Goal: Obtain resource: Download file/media

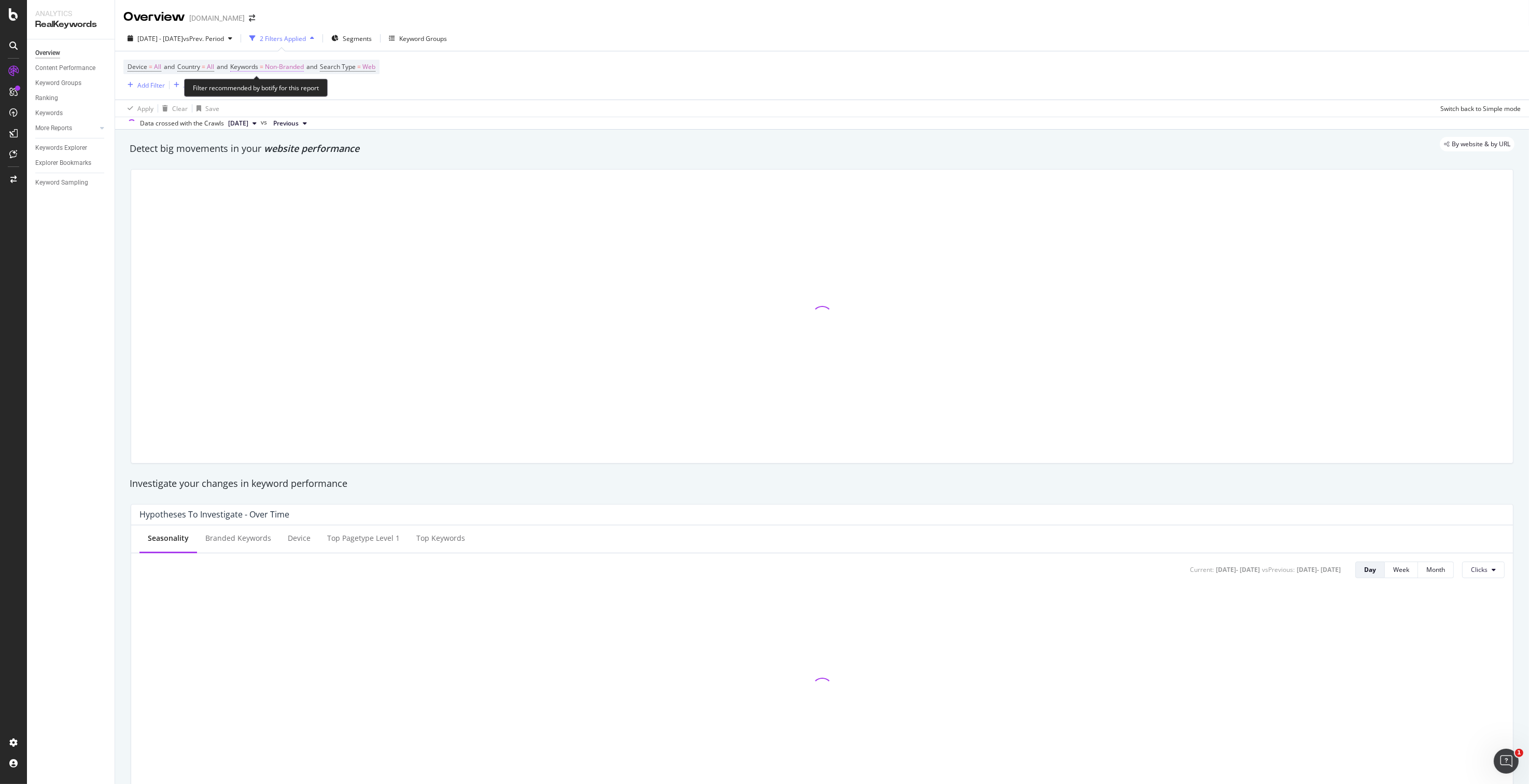
click at [291, 64] on span "Non-Branded" at bounding box center [284, 67] width 39 height 15
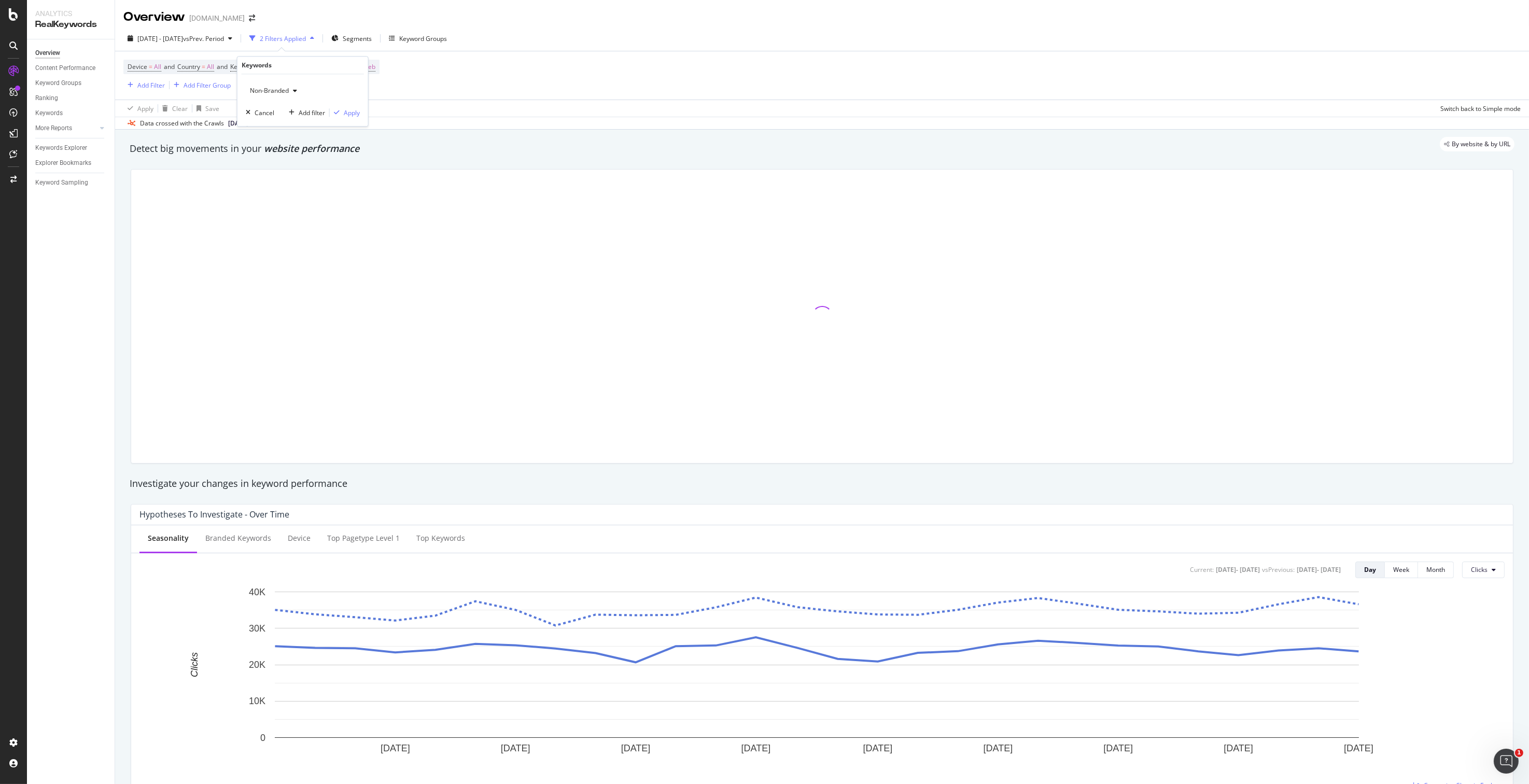
click at [281, 89] on span "Non-Branded" at bounding box center [268, 91] width 43 height 9
click at [268, 167] on span "All" at bounding box center [307, 171] width 106 height 10
click at [351, 109] on div "Apply" at bounding box center [352, 113] width 16 height 9
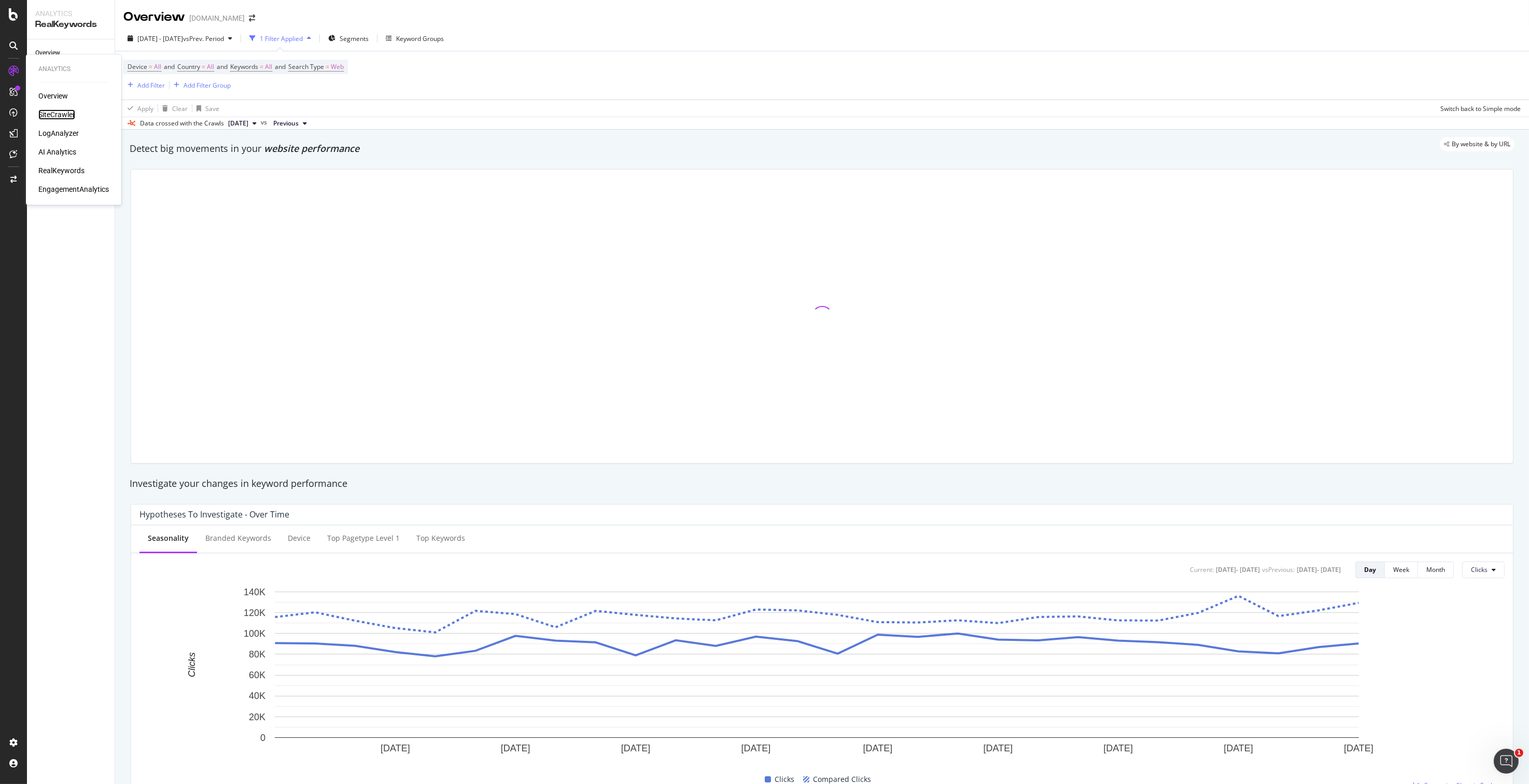
click at [61, 112] on div "SiteCrawler" at bounding box center [57, 114] width 37 height 10
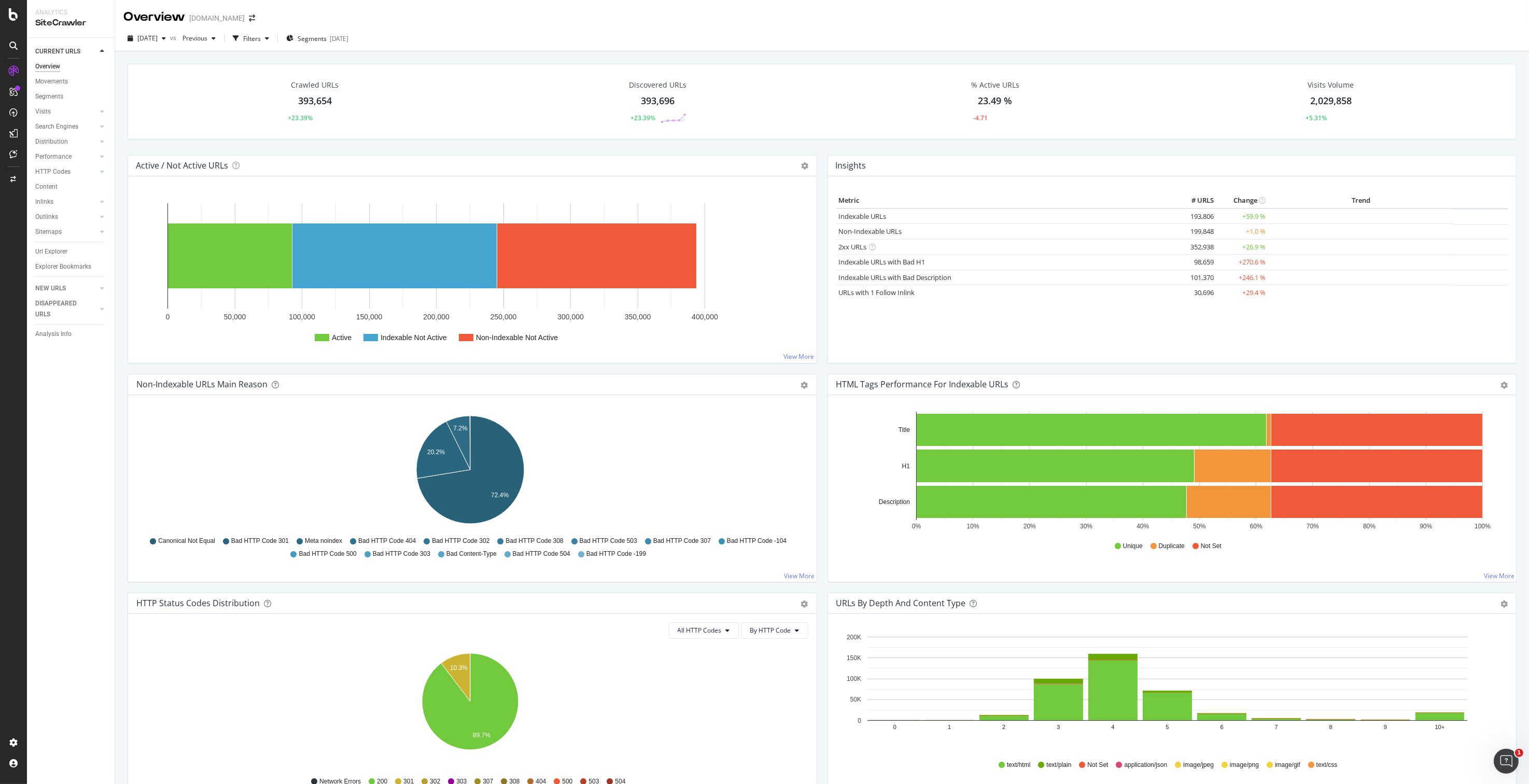
click at [57, 249] on div "Url Explorer" at bounding box center [51, 251] width 32 height 11
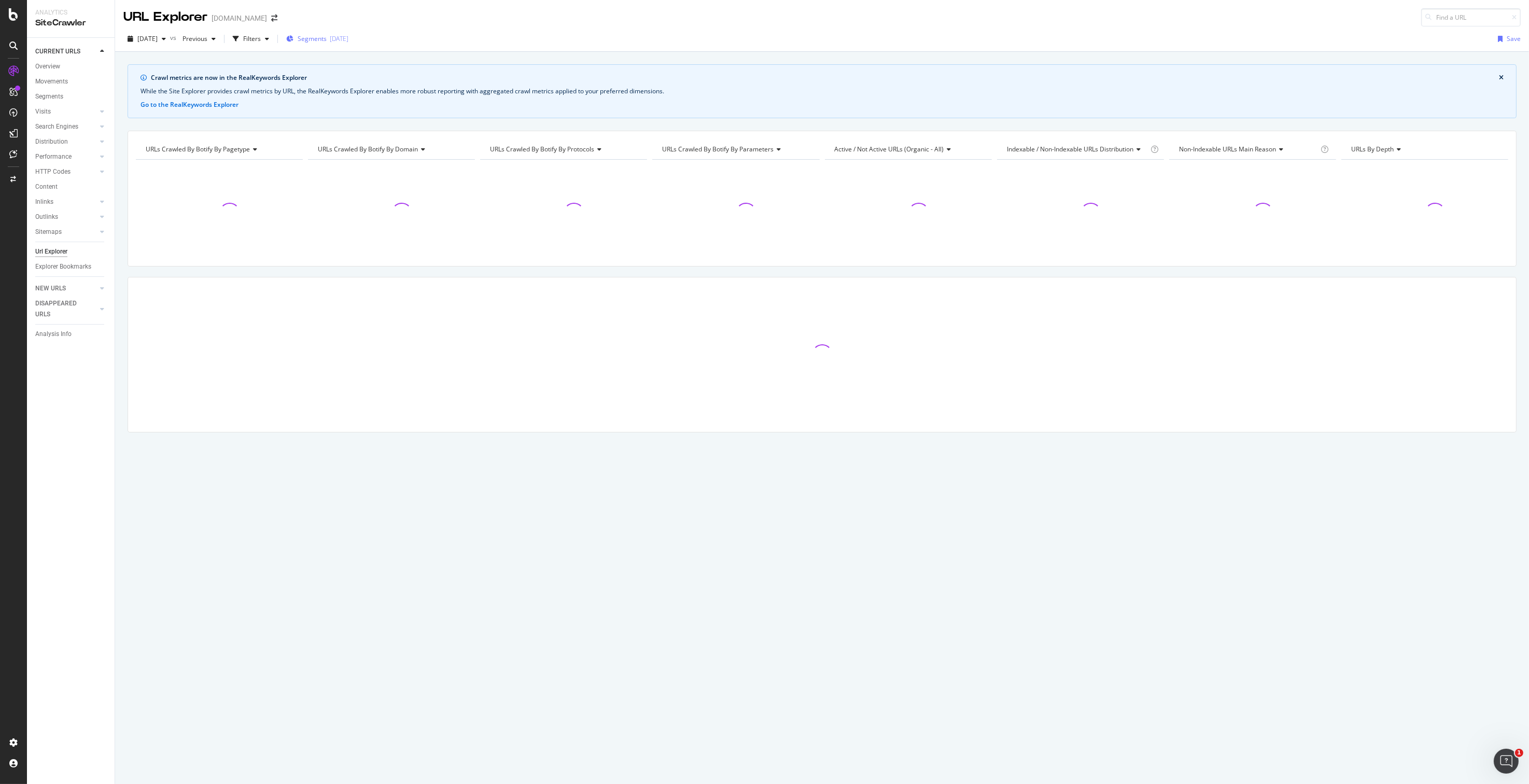
click at [317, 38] on div "Segments 2025-03-04" at bounding box center [317, 39] width 62 height 9
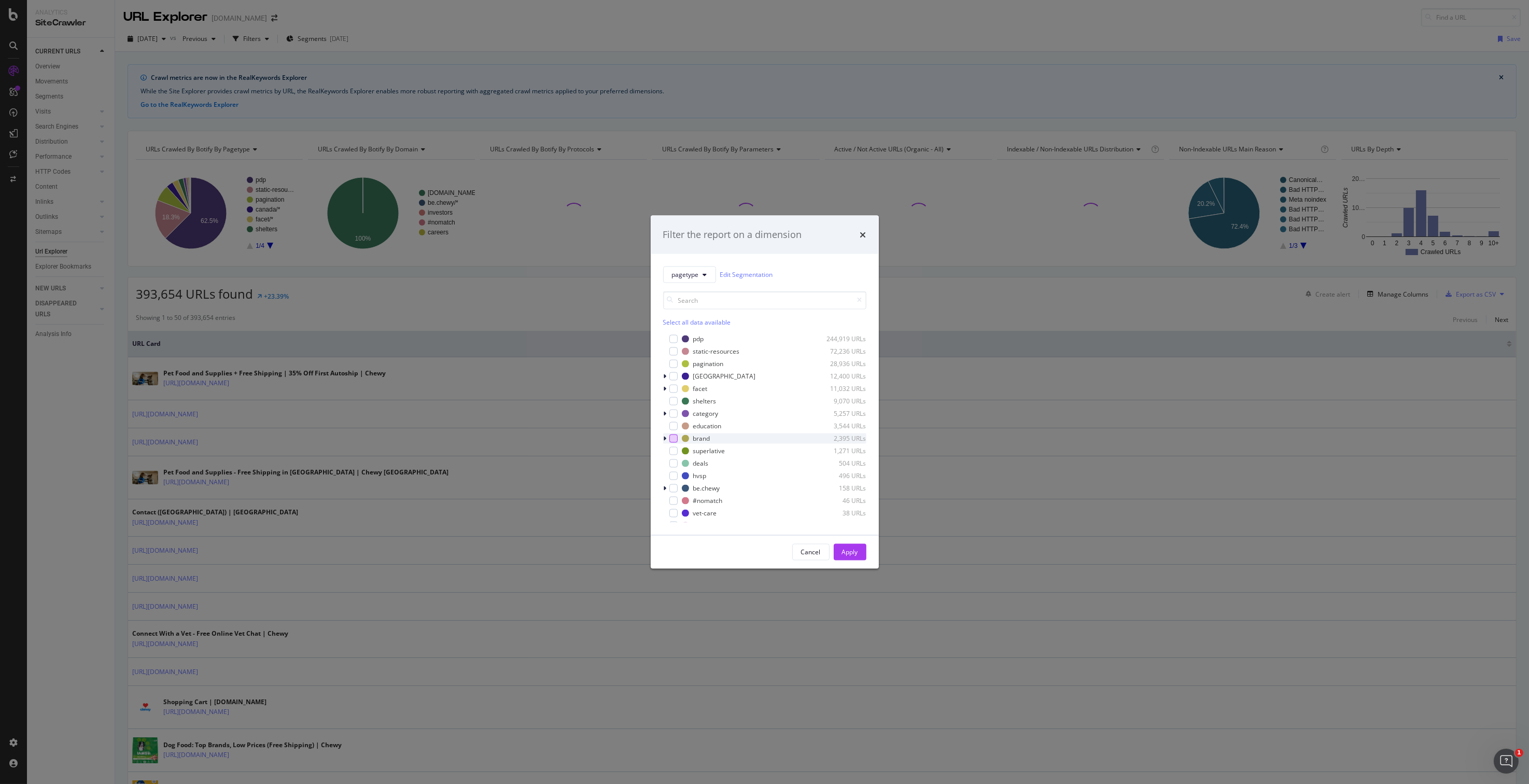
click at [671, 438] on div "modal" at bounding box center [673, 438] width 8 height 8
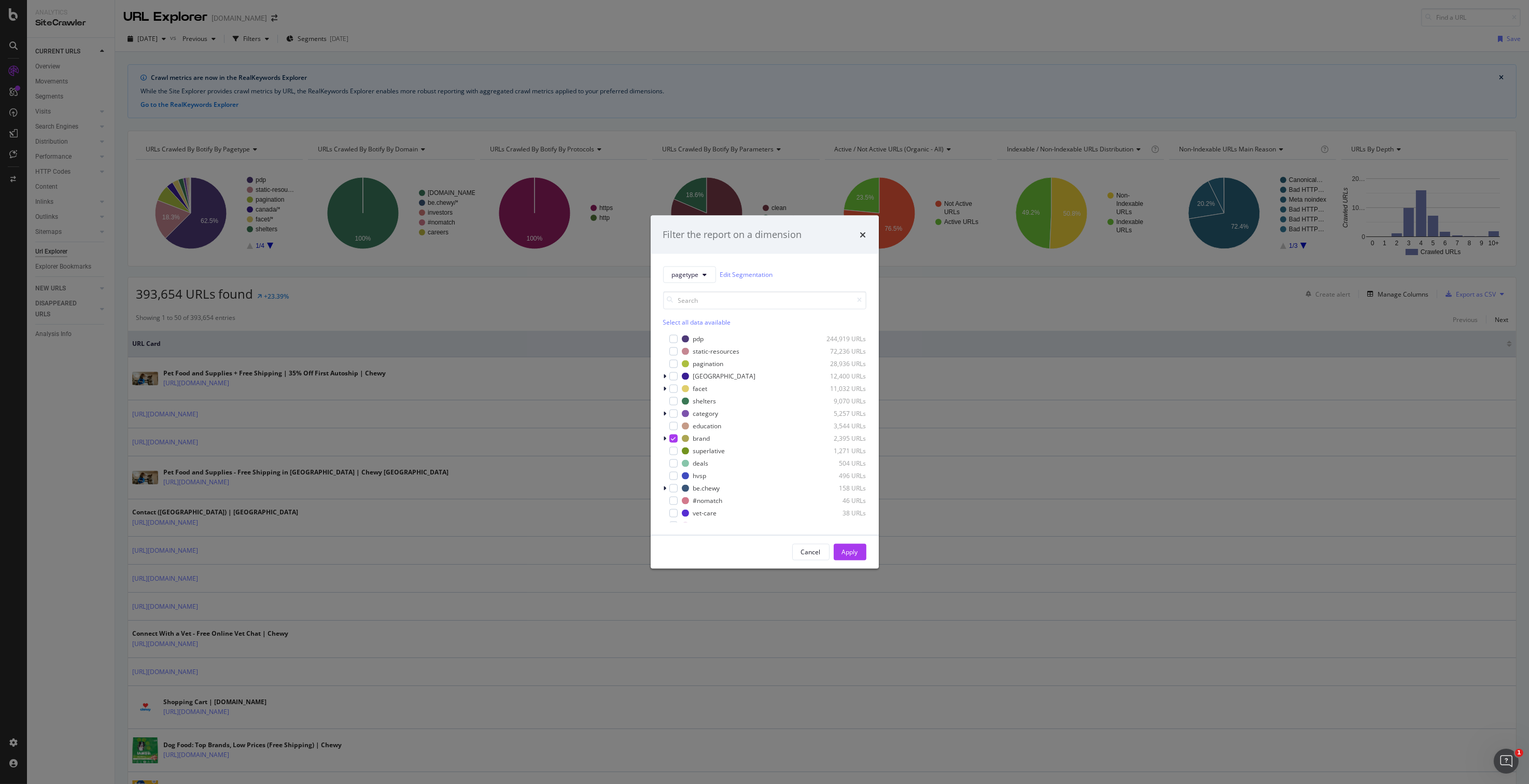
click at [853, 557] on div "Apply" at bounding box center [850, 551] width 16 height 16
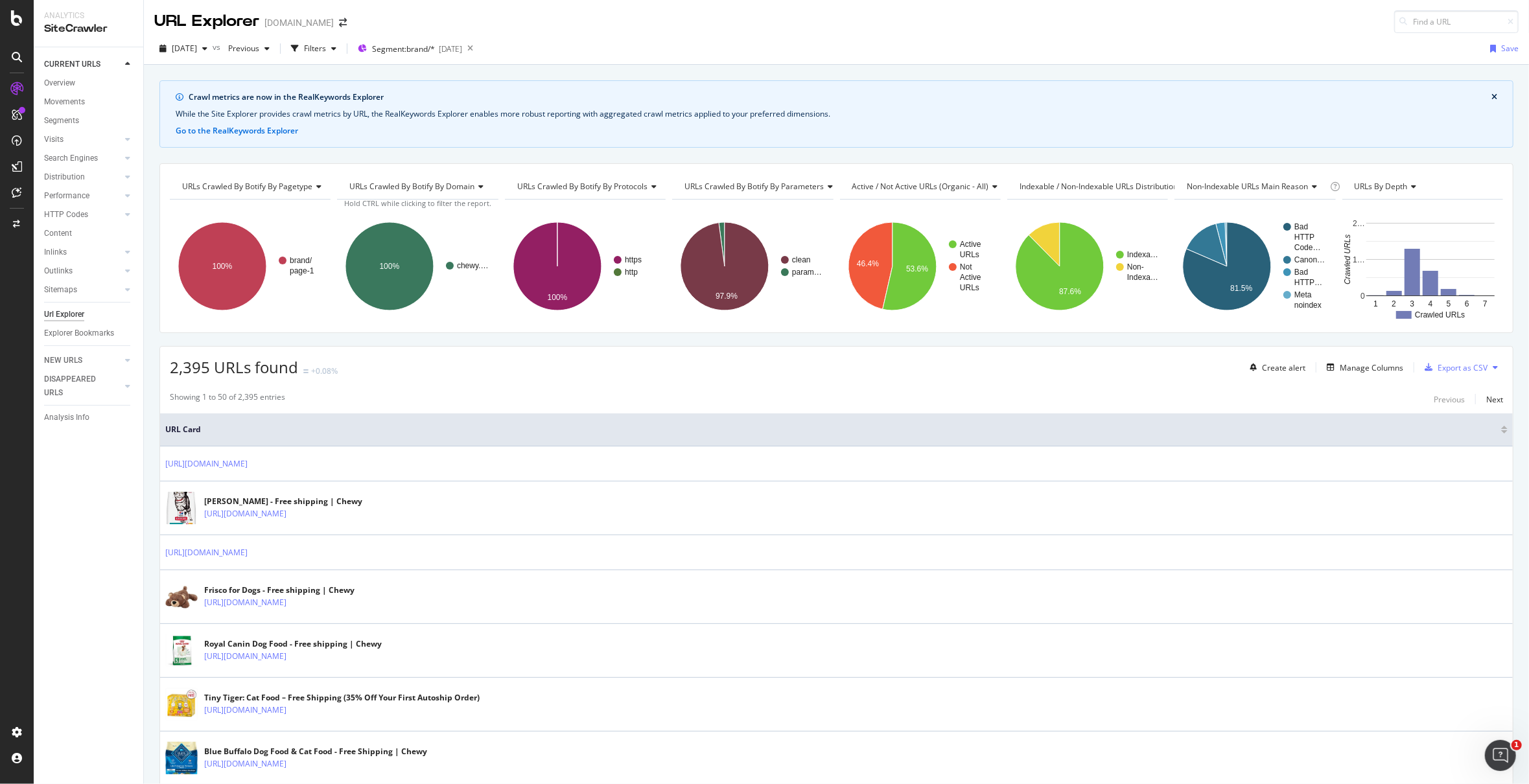
drag, startPoint x: 1903, startPoint y: 1, endPoint x: 1145, endPoint y: 372, distance: 843.9
click at [949, 396] on div "Showing 1 to 50 of 2,395 entries Previous Next" at bounding box center [837, 399] width 1353 height 16
click at [1360, 366] on div "Manage Columns" at bounding box center [1372, 368] width 63 height 11
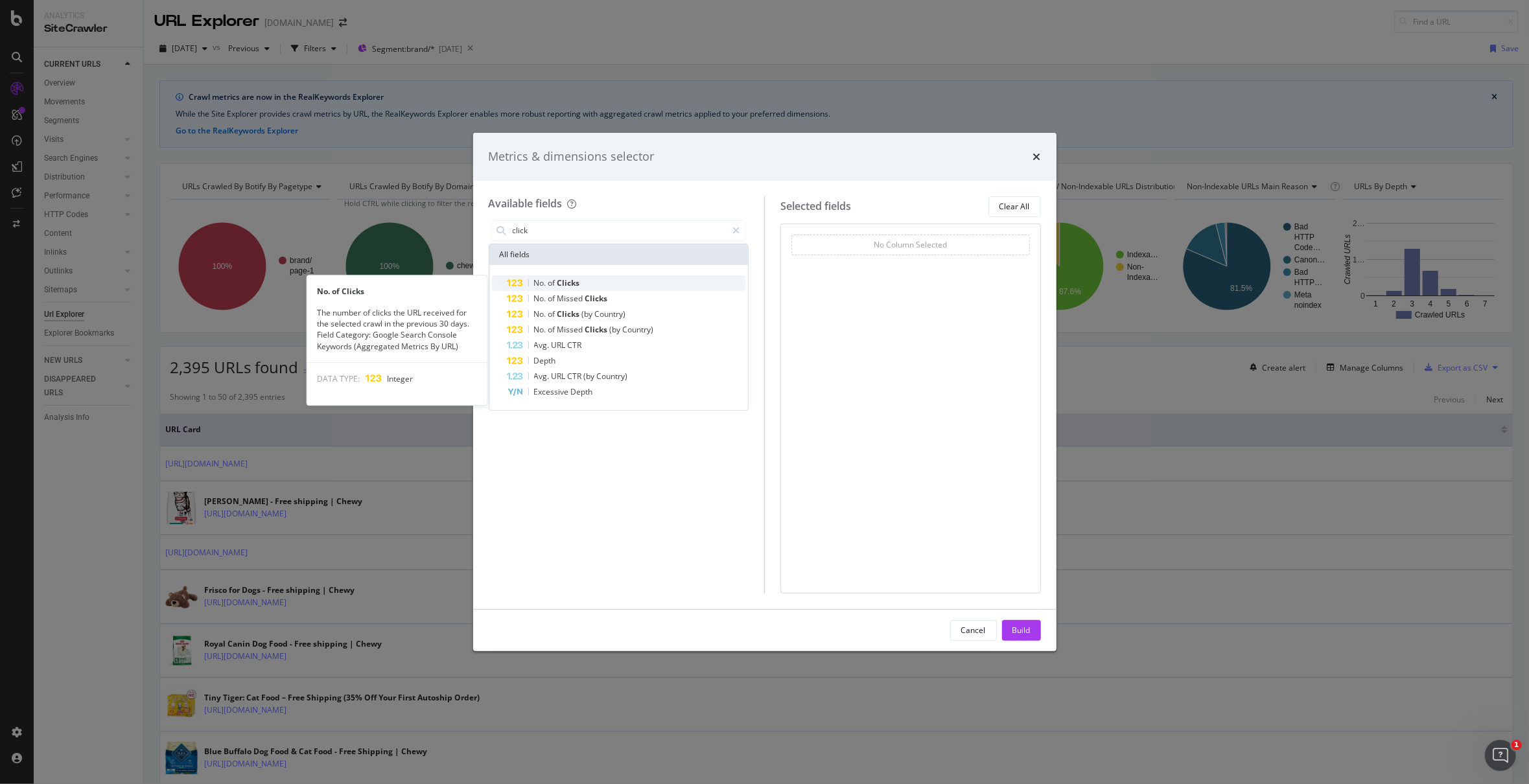
click at [546, 286] on span "No." at bounding box center [541, 283] width 14 height 11
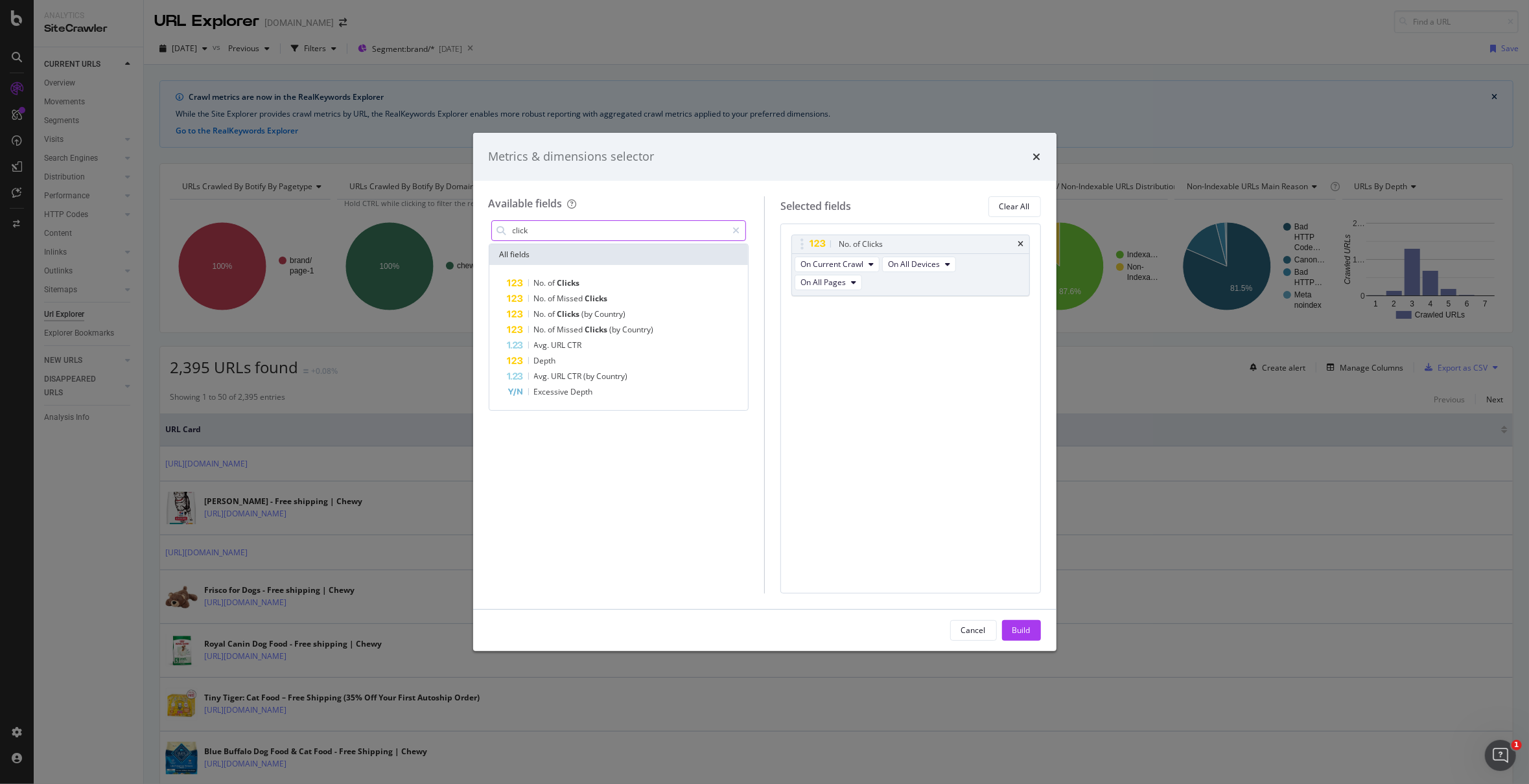
click at [569, 228] on input "click" at bounding box center [619, 230] width 216 height 20
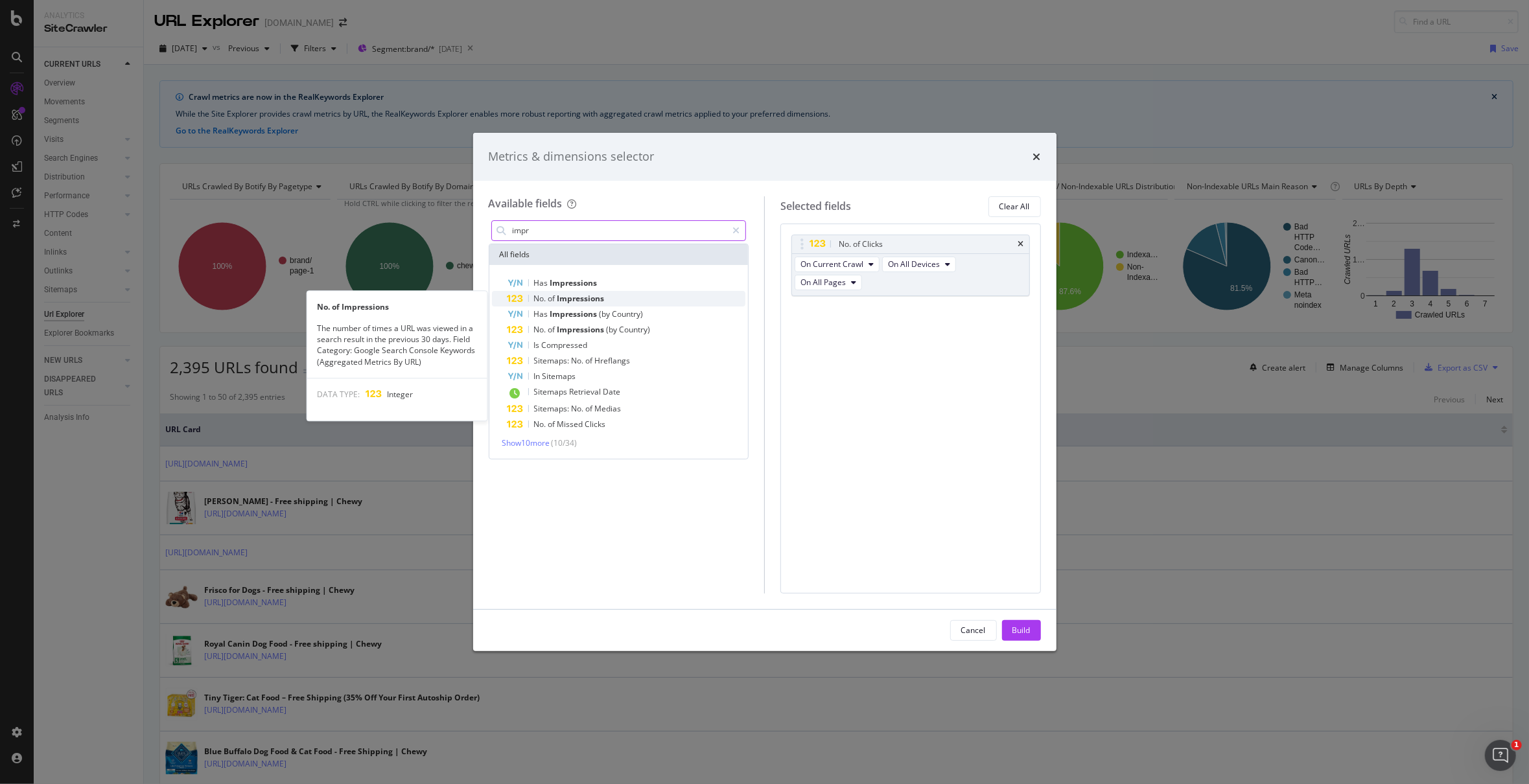
type input "impr"
click at [566, 299] on span "Impressions" at bounding box center [581, 298] width 47 height 11
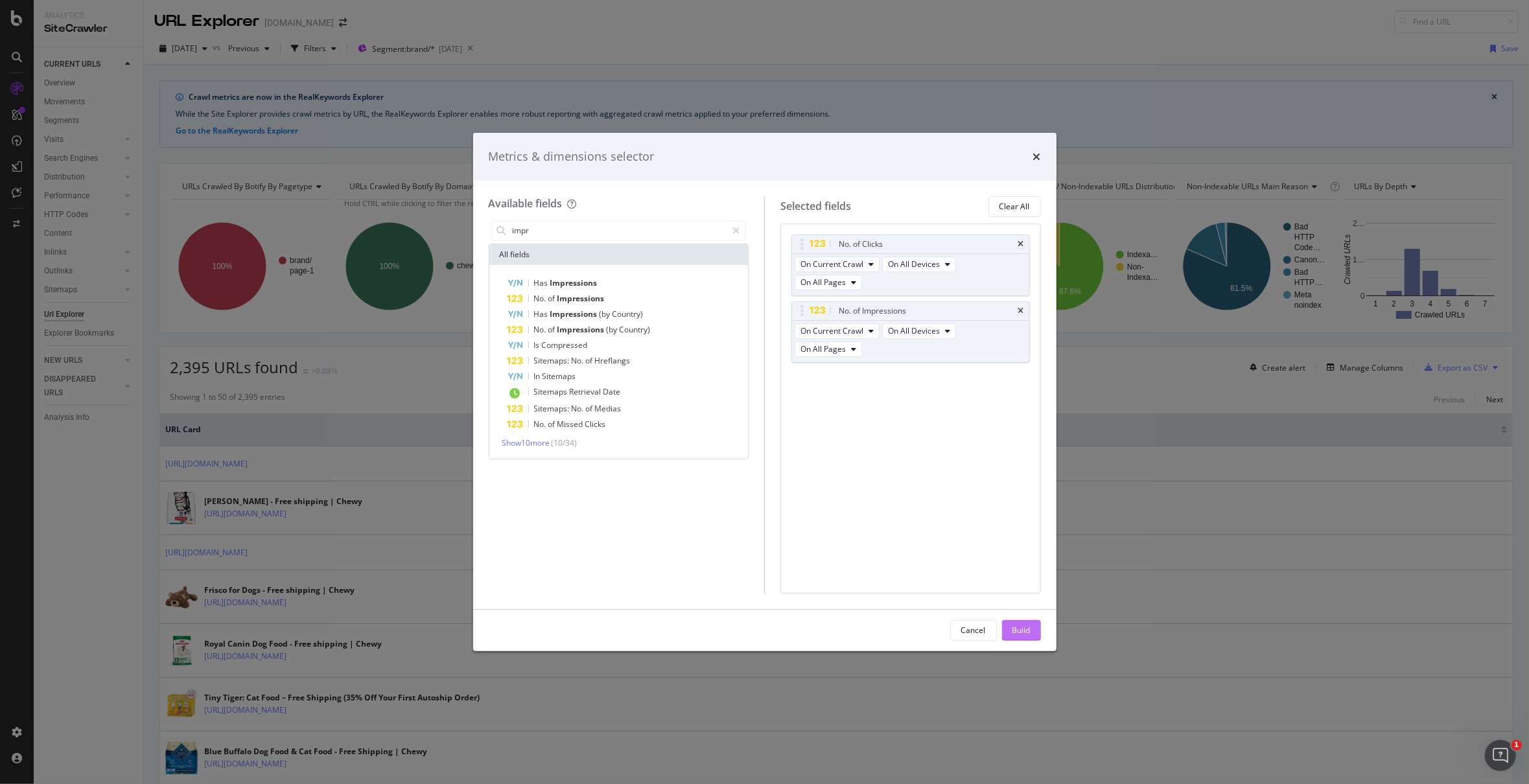
click at [1023, 631] on div "Build" at bounding box center [1022, 630] width 19 height 11
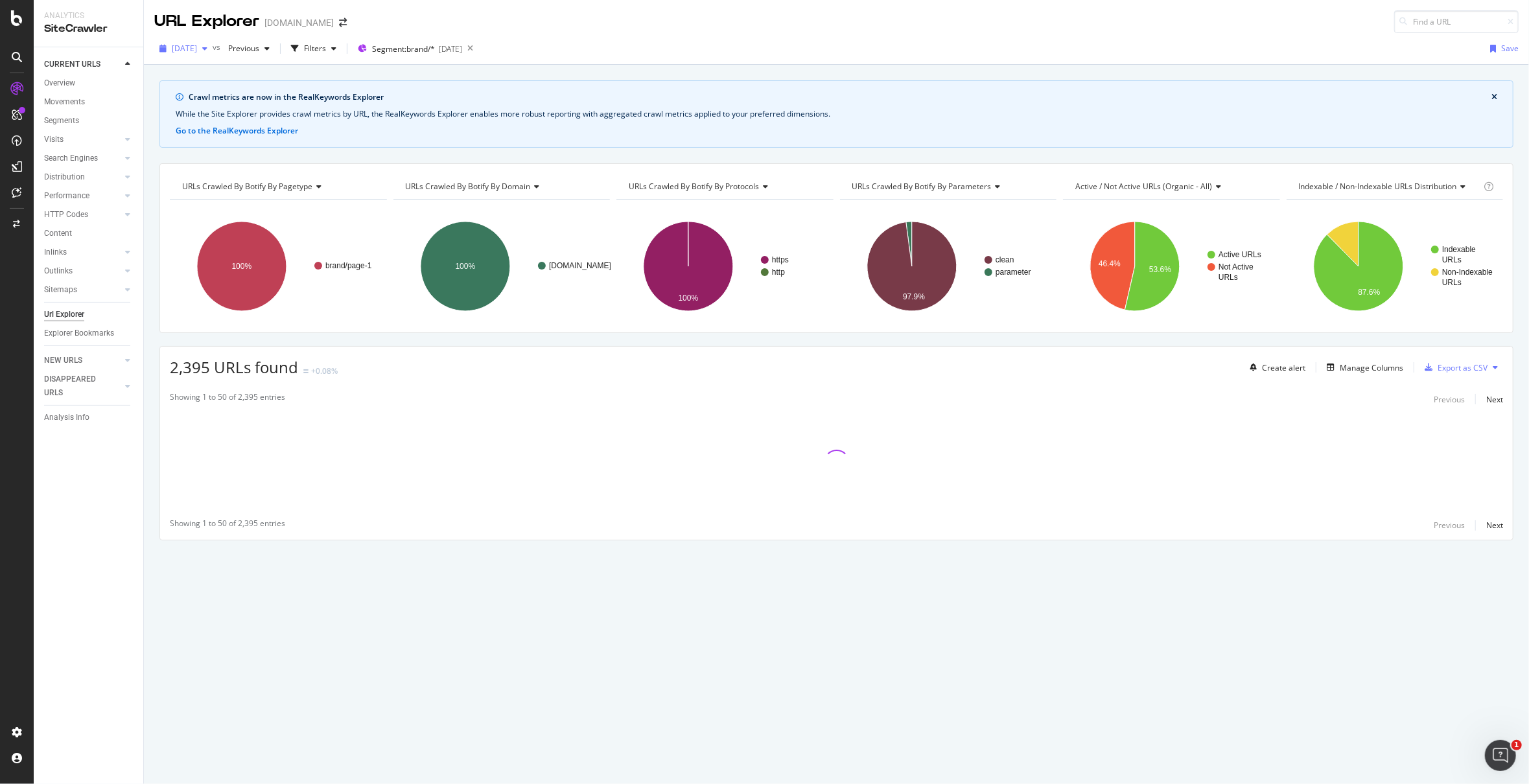
click at [197, 48] on span "[DATE]" at bounding box center [184, 48] width 25 height 11
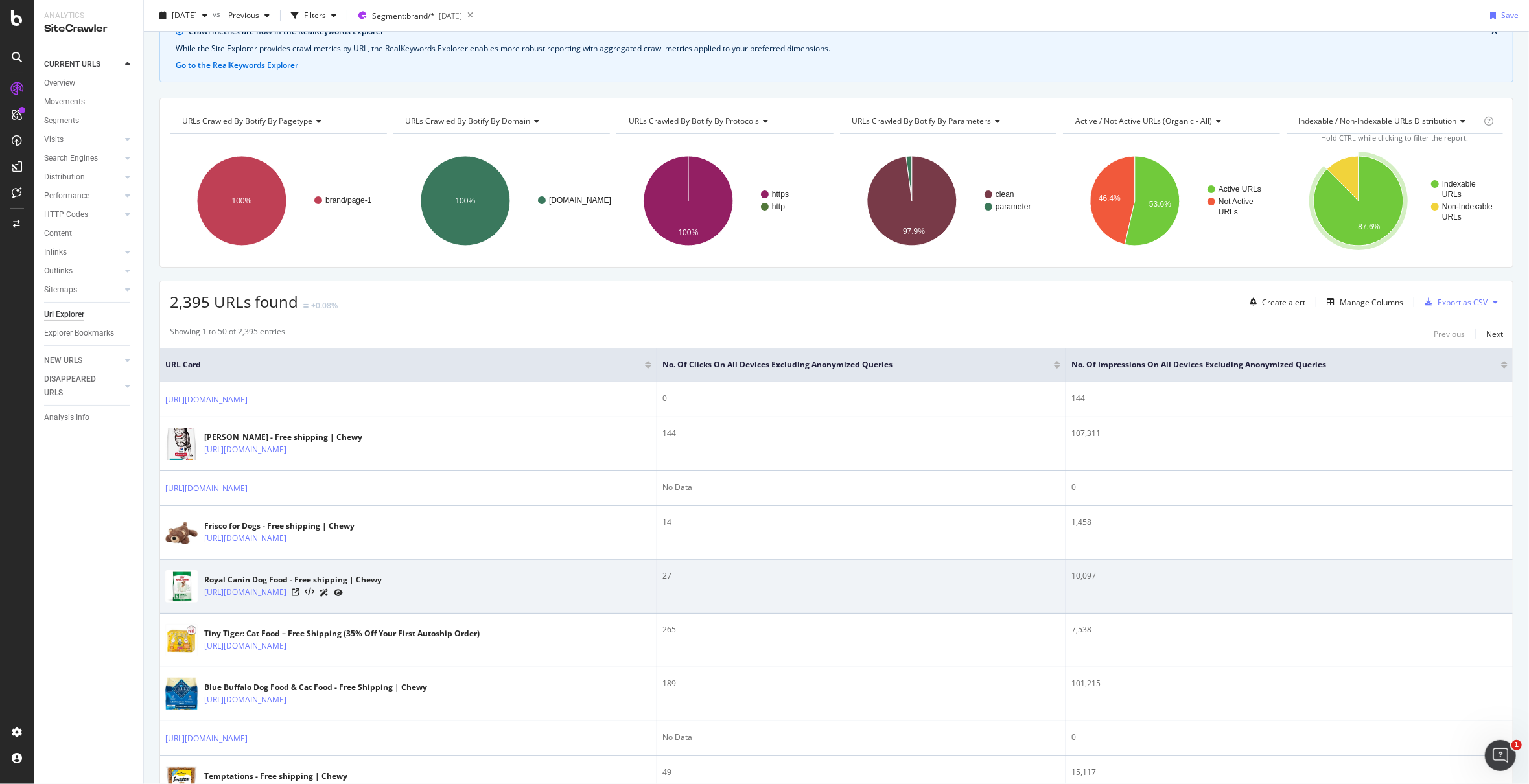
scroll to position [86, 0]
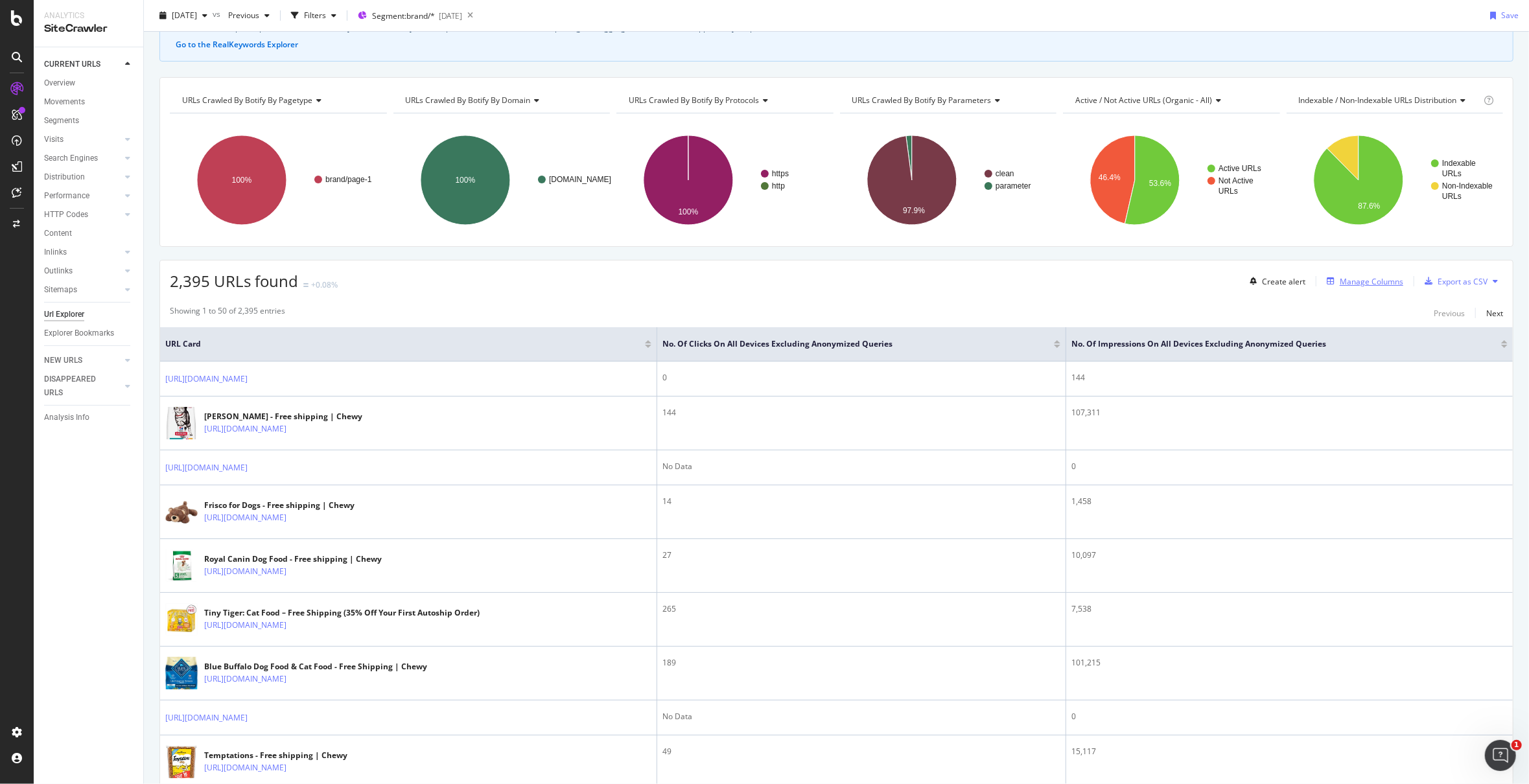
click at [1375, 278] on div "Manage Columns" at bounding box center [1372, 281] width 63 height 11
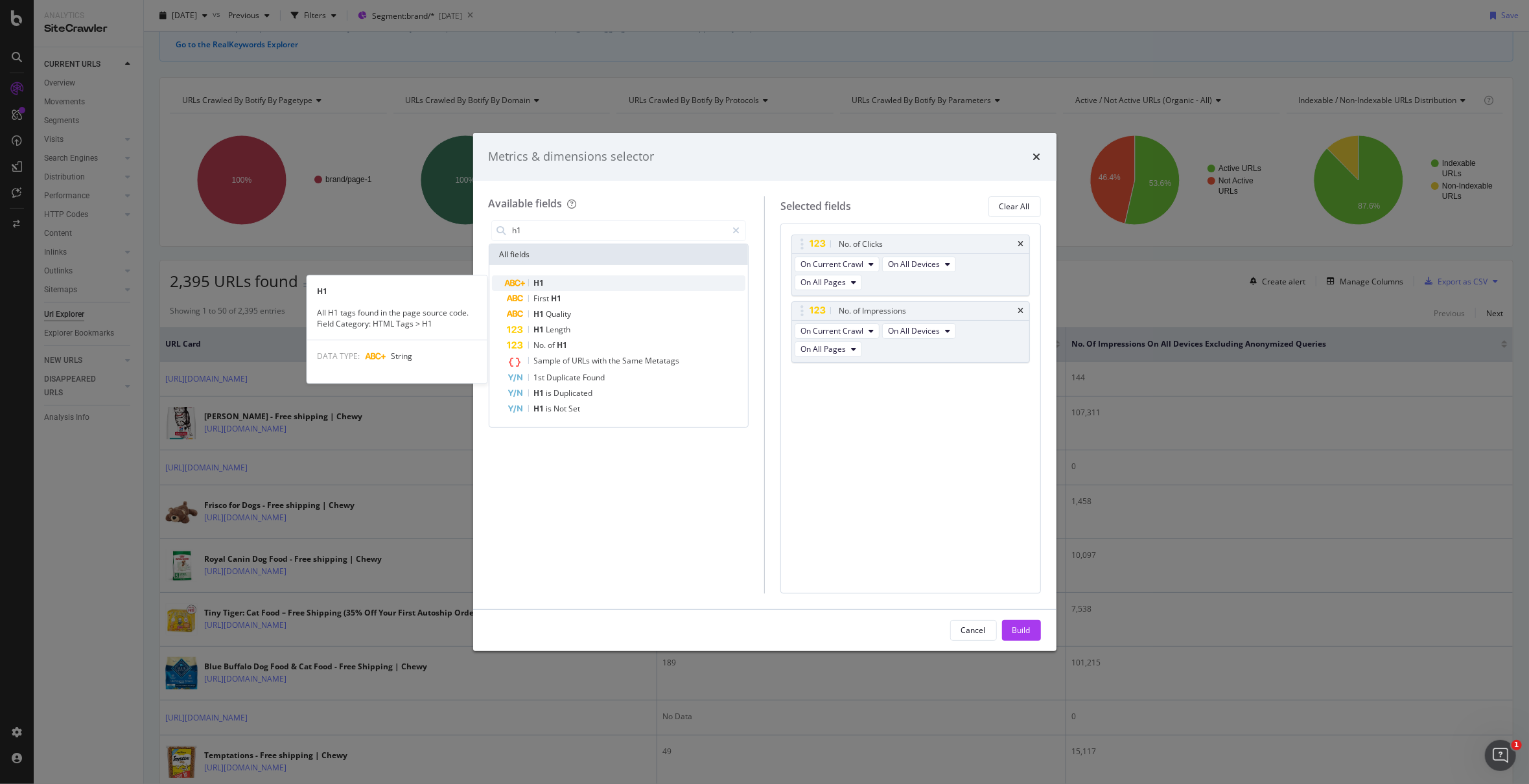
click at [582, 285] on div "H1" at bounding box center [626, 282] width 239 height 16
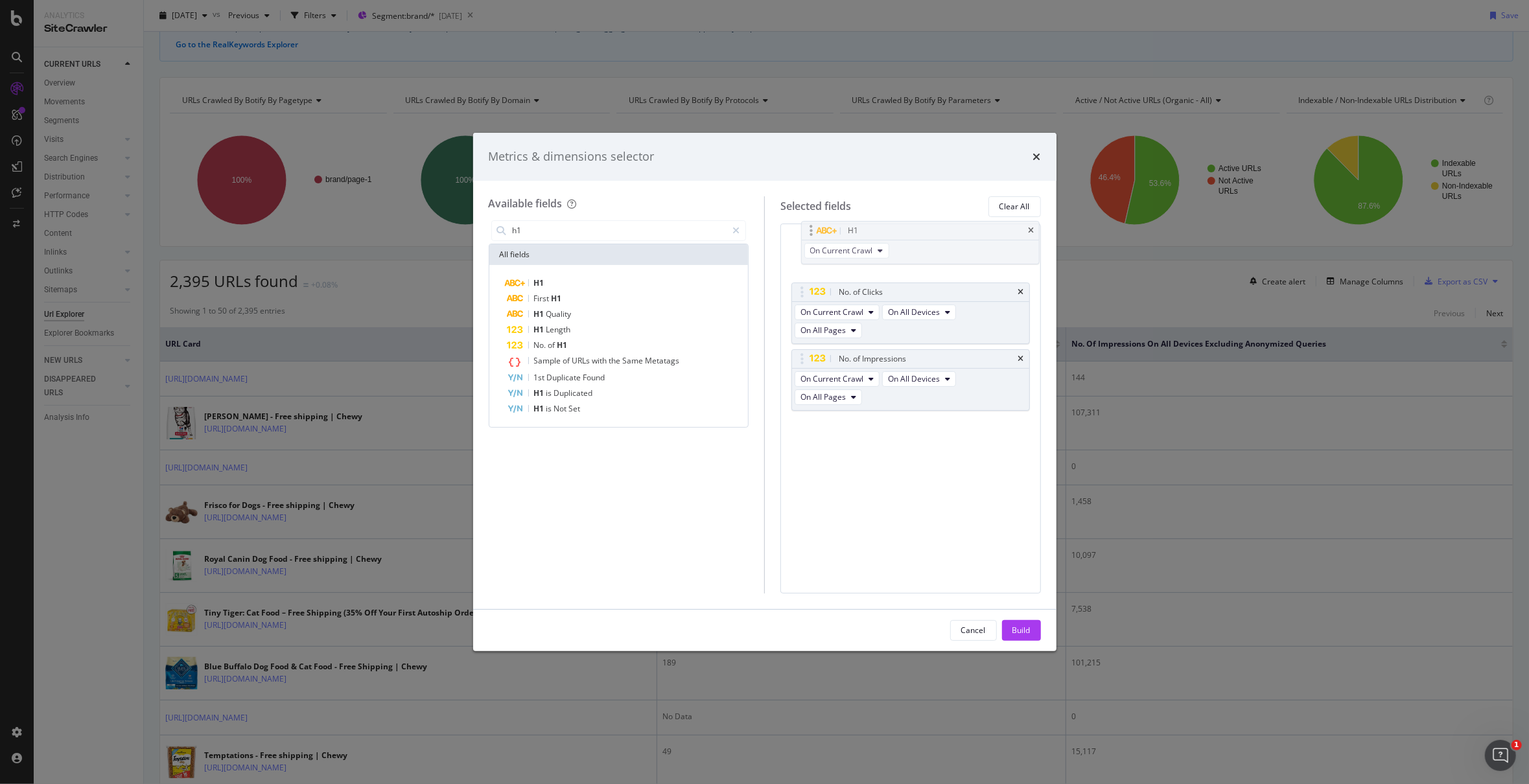
drag, startPoint x: 797, startPoint y: 343, endPoint x: 779, endPoint y: 234, distance: 110.5
click at [805, 230] on body "Analytics SiteCrawler CURRENT URLS Overview Movements Segments Visits Analysis …" at bounding box center [764, 392] width 1529 height 784
click at [560, 230] on input "h1" at bounding box center [619, 230] width 216 height 20
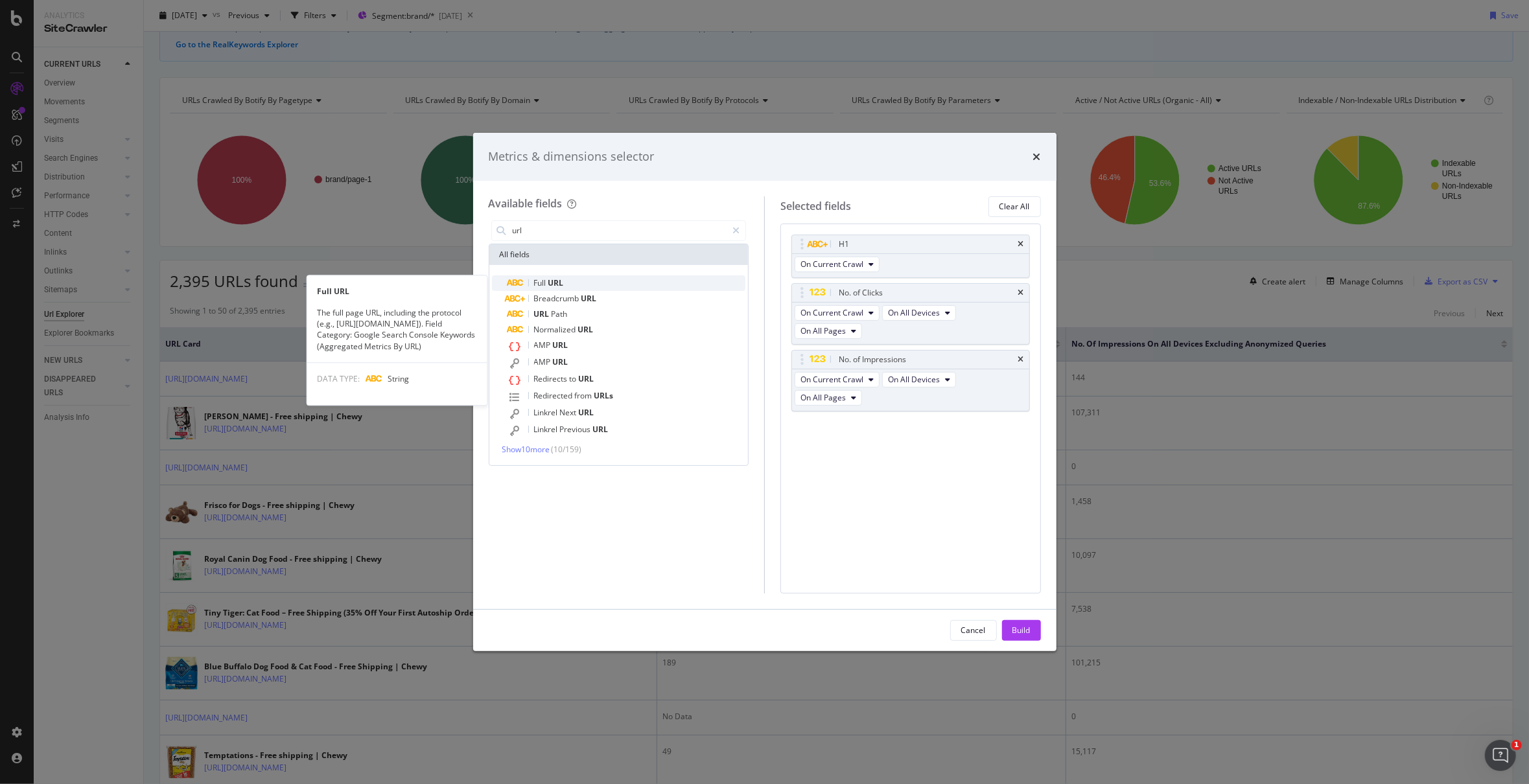
click at [581, 284] on div "Full URL" at bounding box center [626, 282] width 239 height 16
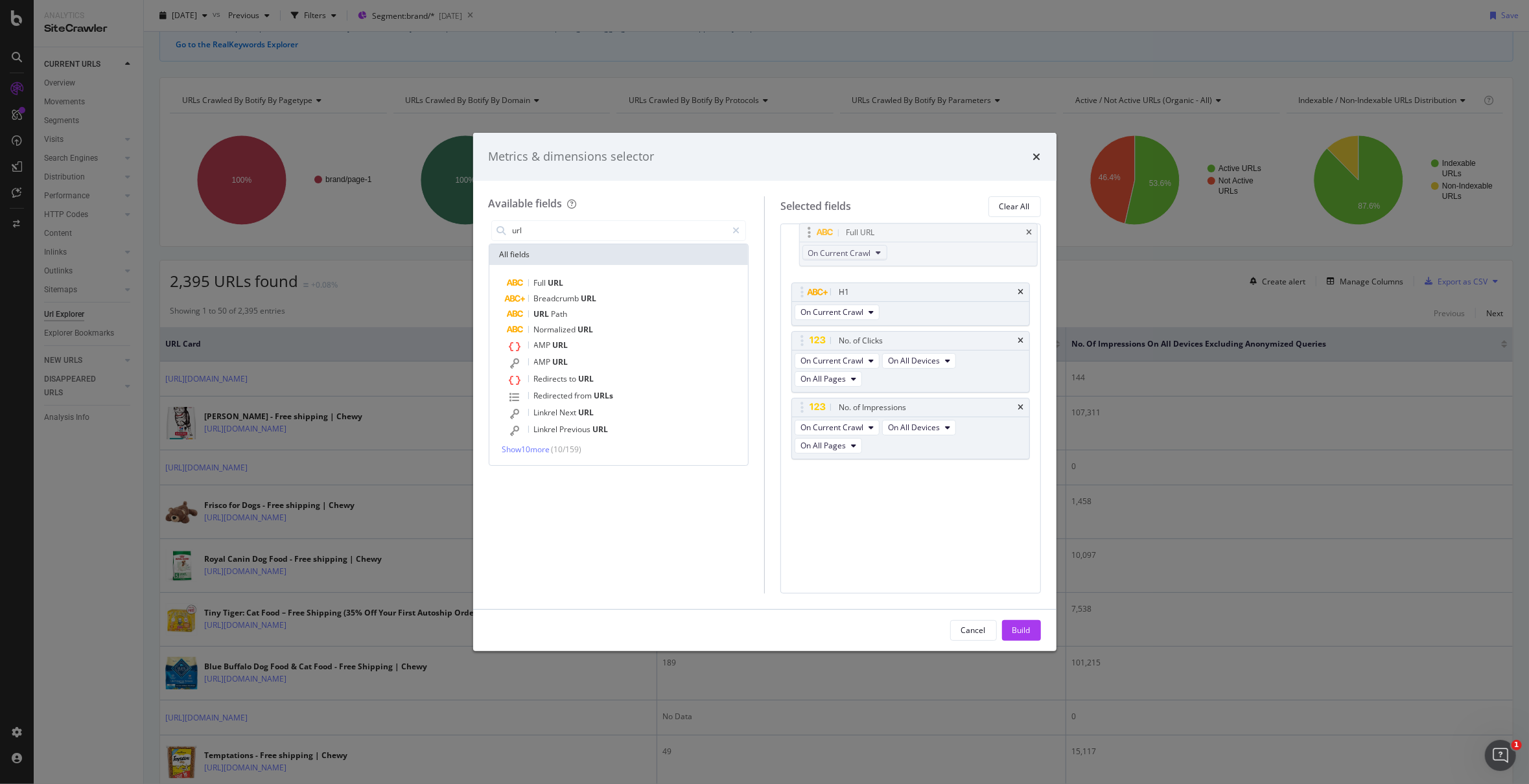
drag, startPoint x: 801, startPoint y: 386, endPoint x: 823, endPoint y: 257, distance: 130.9
click at [809, 229] on body "Analytics SiteCrawler CURRENT URLS Overview Movements Segments Visits Analysis …" at bounding box center [764, 392] width 1529 height 784
click at [567, 226] on input "url" at bounding box center [619, 230] width 216 height 20
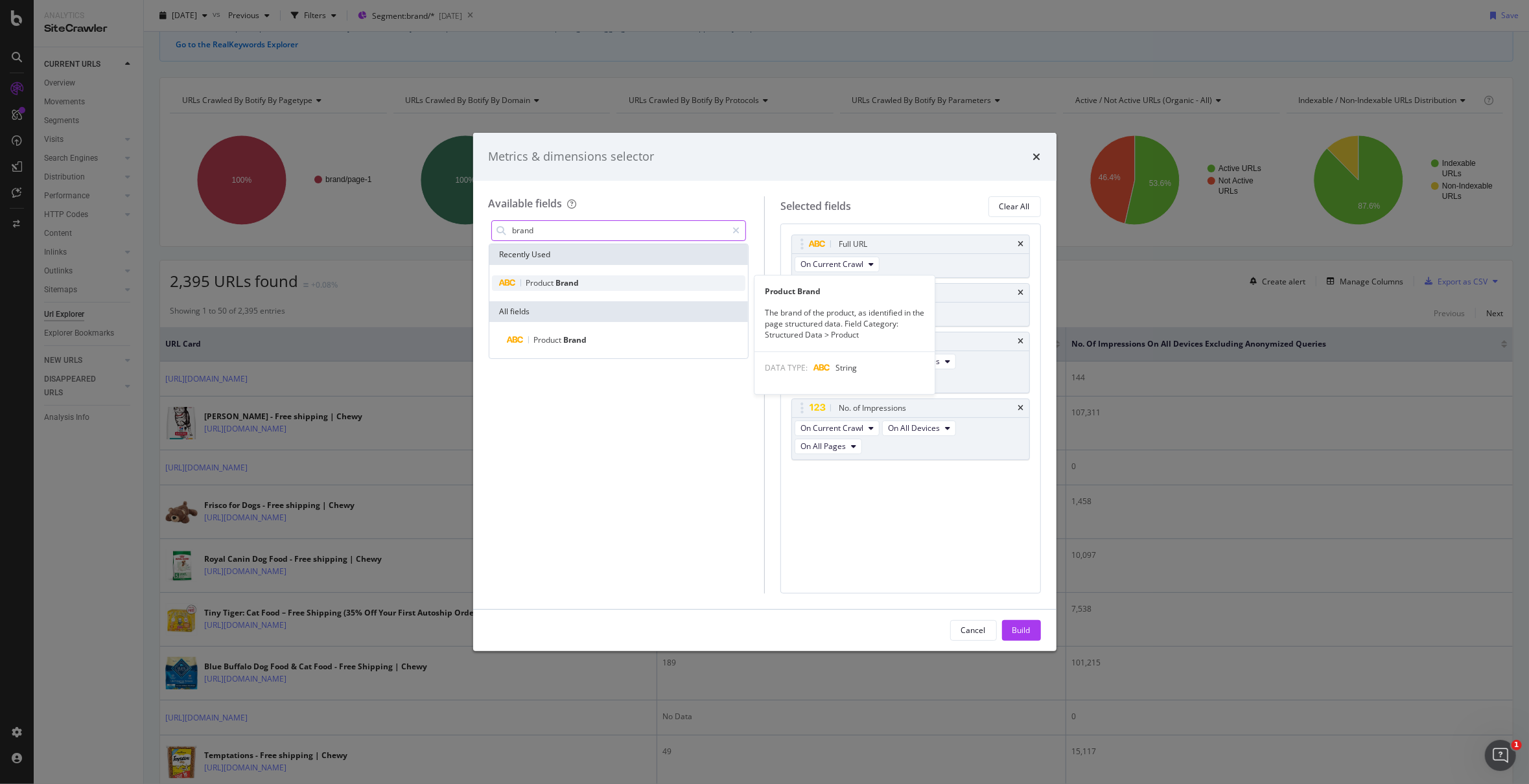
type input "brand"
click at [579, 282] on span "Brand" at bounding box center [567, 283] width 23 height 11
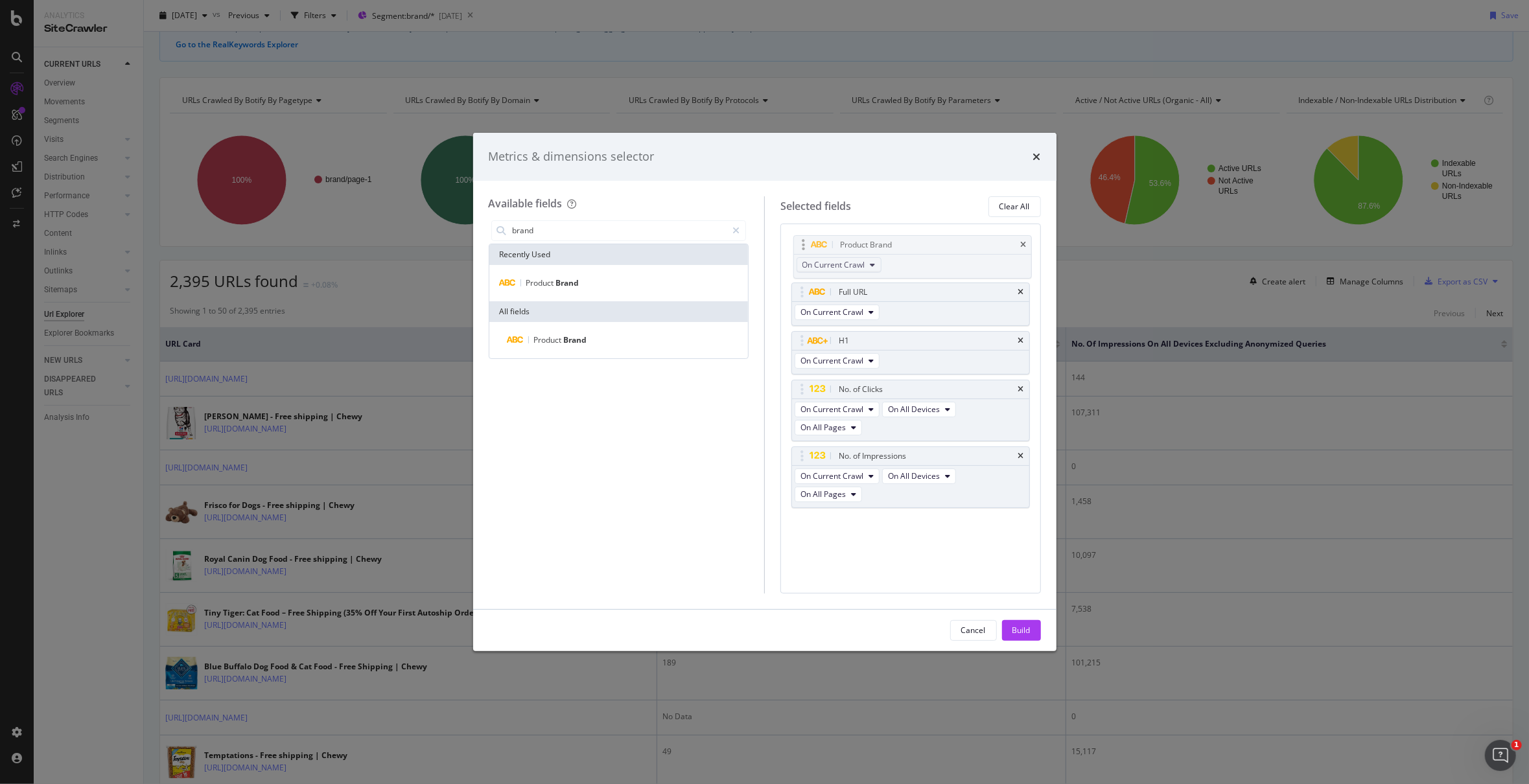
drag, startPoint x: 798, startPoint y: 438, endPoint x: 815, endPoint y: 269, distance: 169.9
click at [800, 245] on body "Analytics SiteCrawler CURRENT URLS Overview Movements Segments Visits Analysis …" at bounding box center [764, 392] width 1529 height 784
drag, startPoint x: 1032, startPoint y: 635, endPoint x: 1022, endPoint y: 610, distance: 26.9
click at [1031, 635] on button "Build" at bounding box center [1022, 630] width 39 height 20
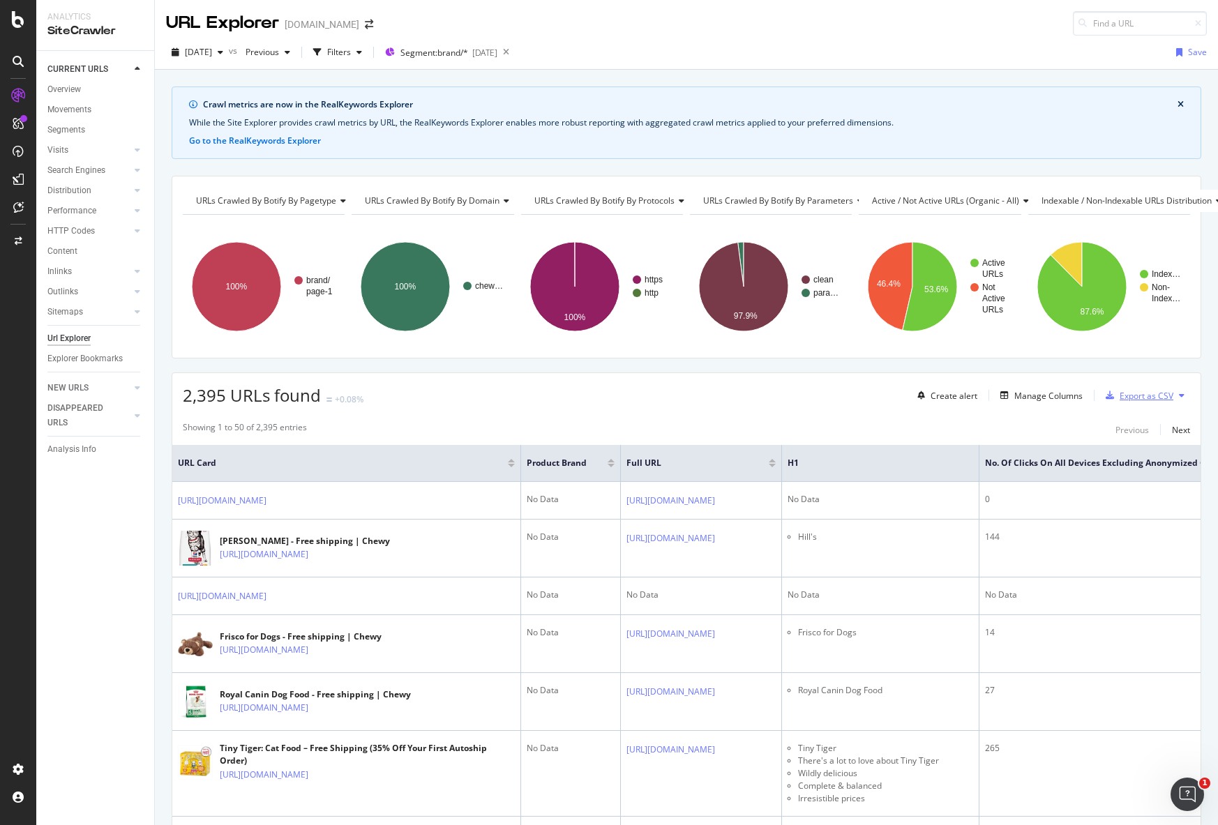
click at [1140, 399] on div "Export as CSV" at bounding box center [1146, 396] width 54 height 12
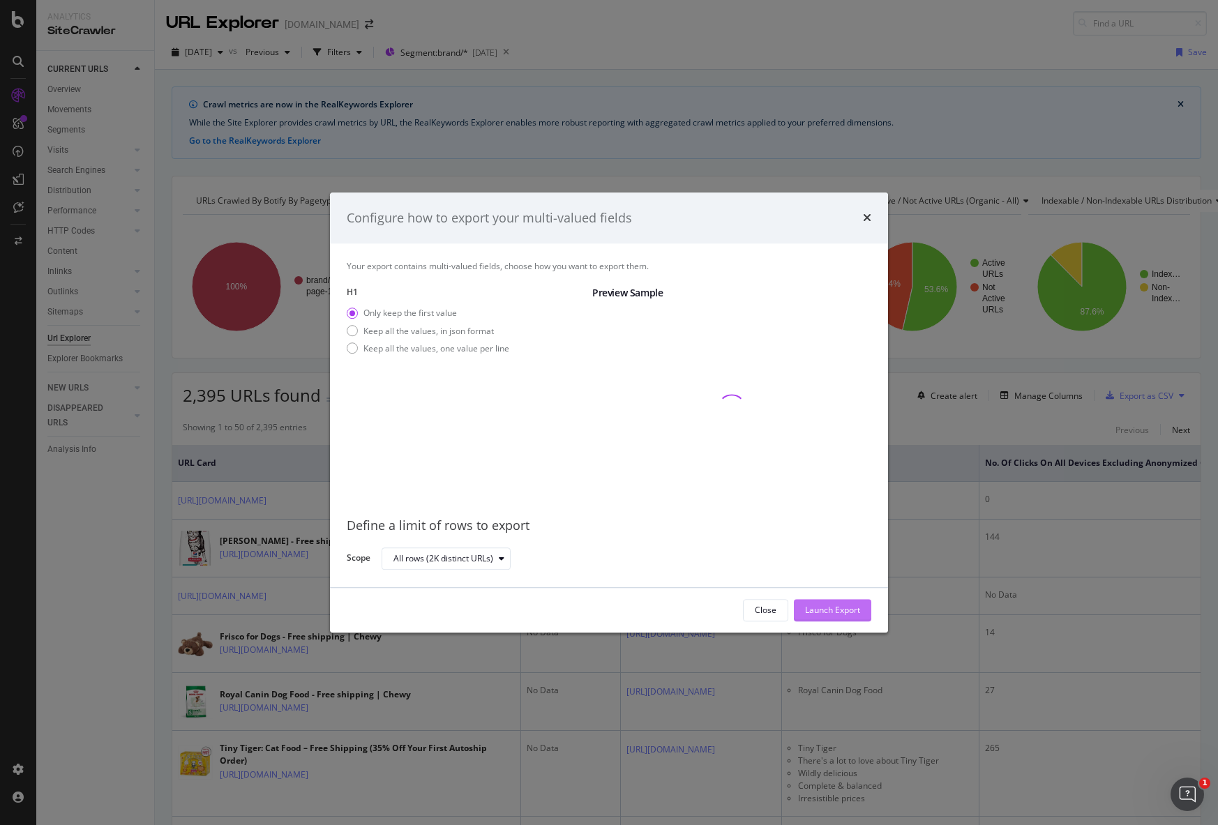
click at [840, 612] on div "Launch Export" at bounding box center [832, 611] width 55 height 12
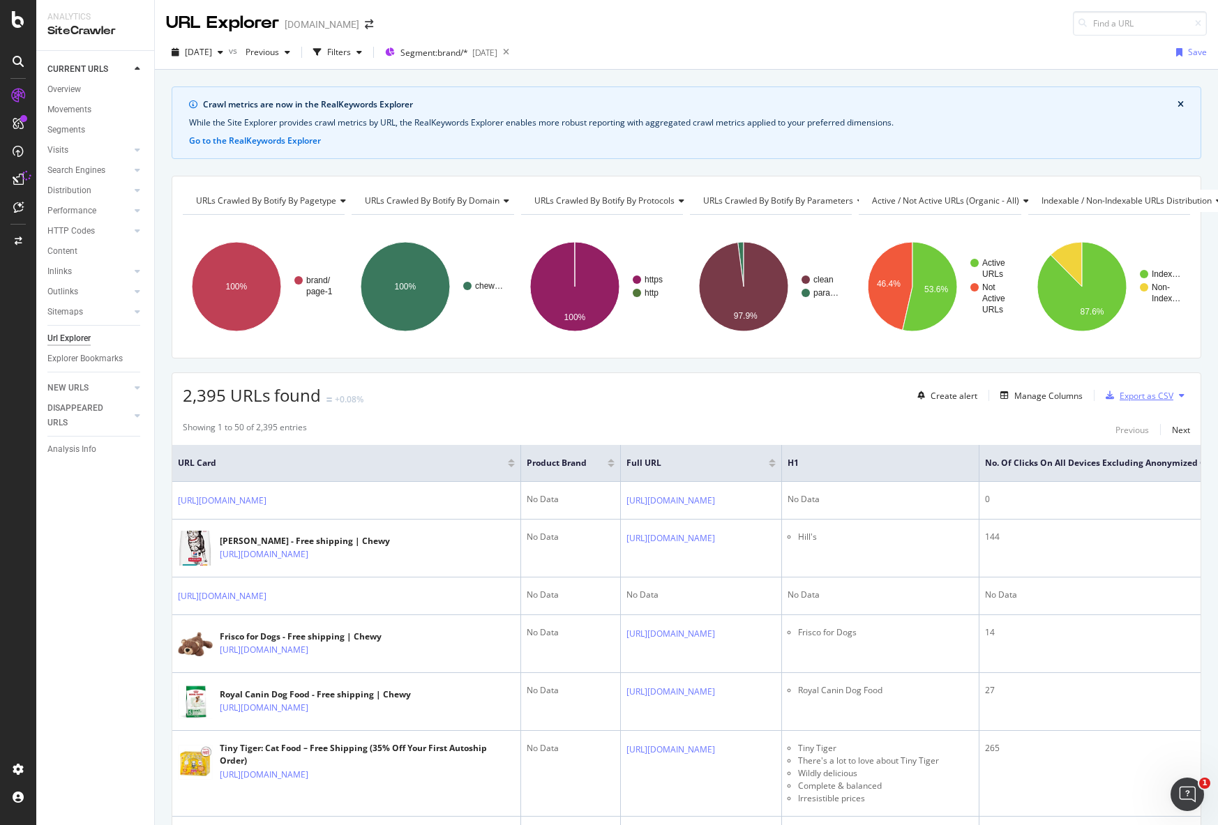
click at [1133, 391] on div "Export as CSV" at bounding box center [1146, 396] width 54 height 12
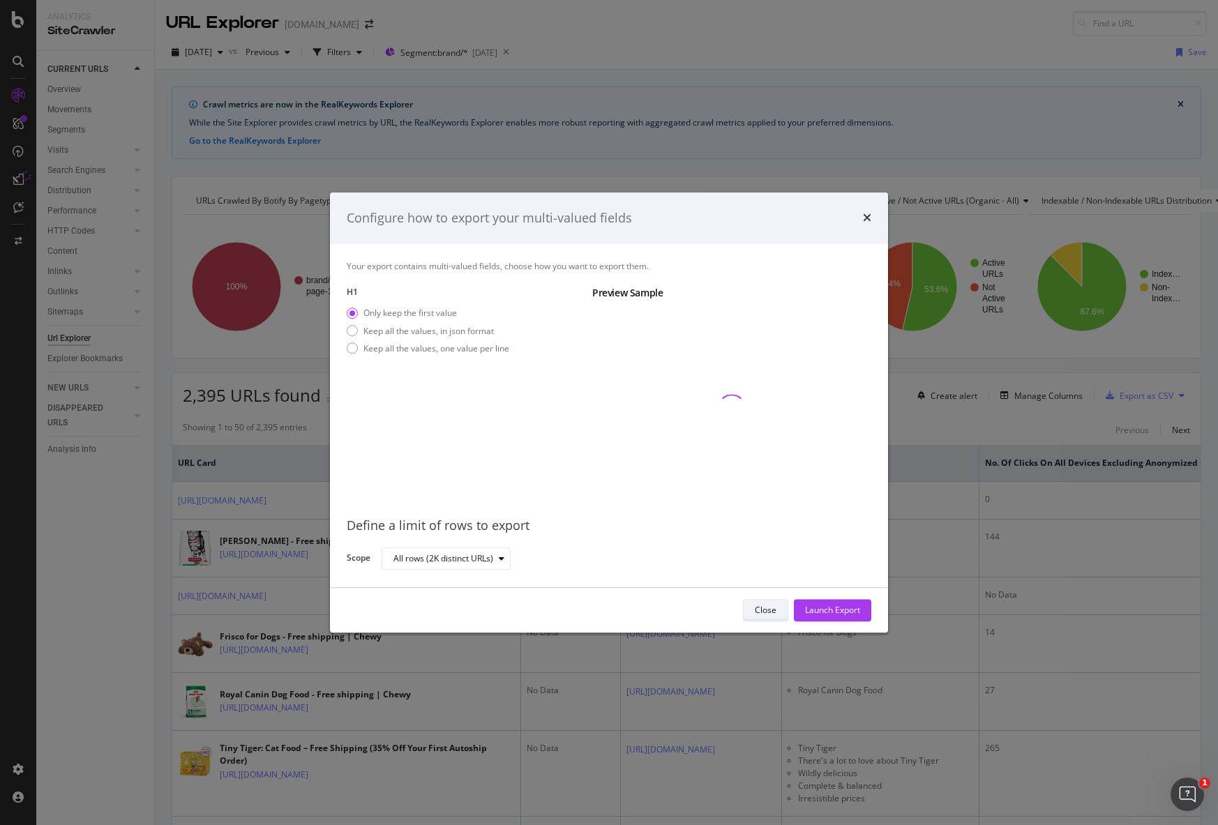
click at [760, 614] on div "Close" at bounding box center [766, 611] width 22 height 12
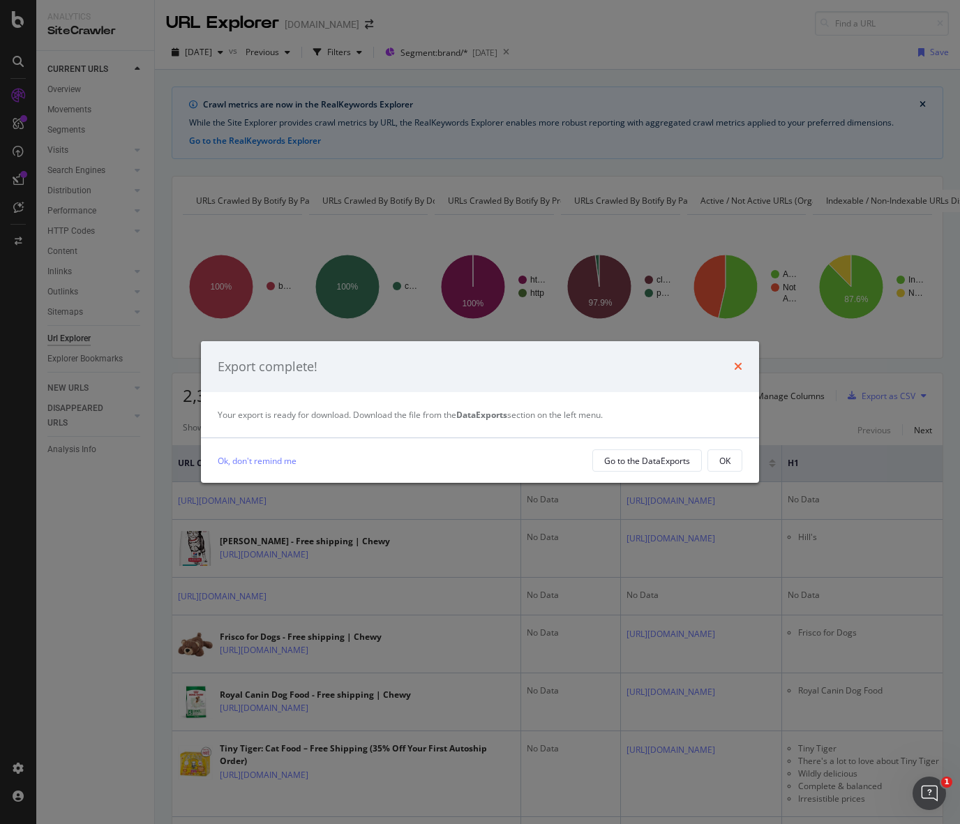
click at [738, 368] on icon "times" at bounding box center [738, 366] width 8 height 11
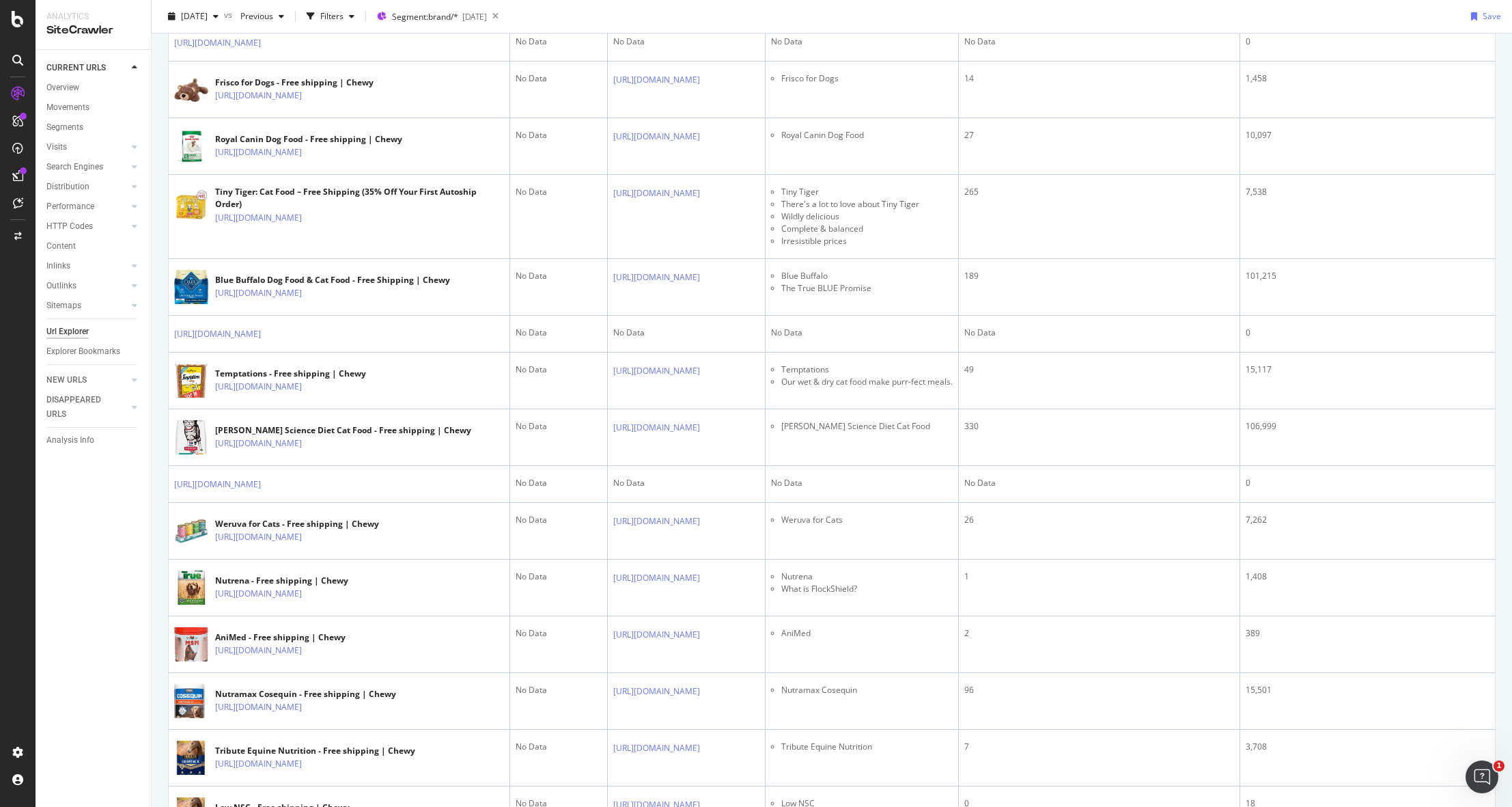
scroll to position [638, 0]
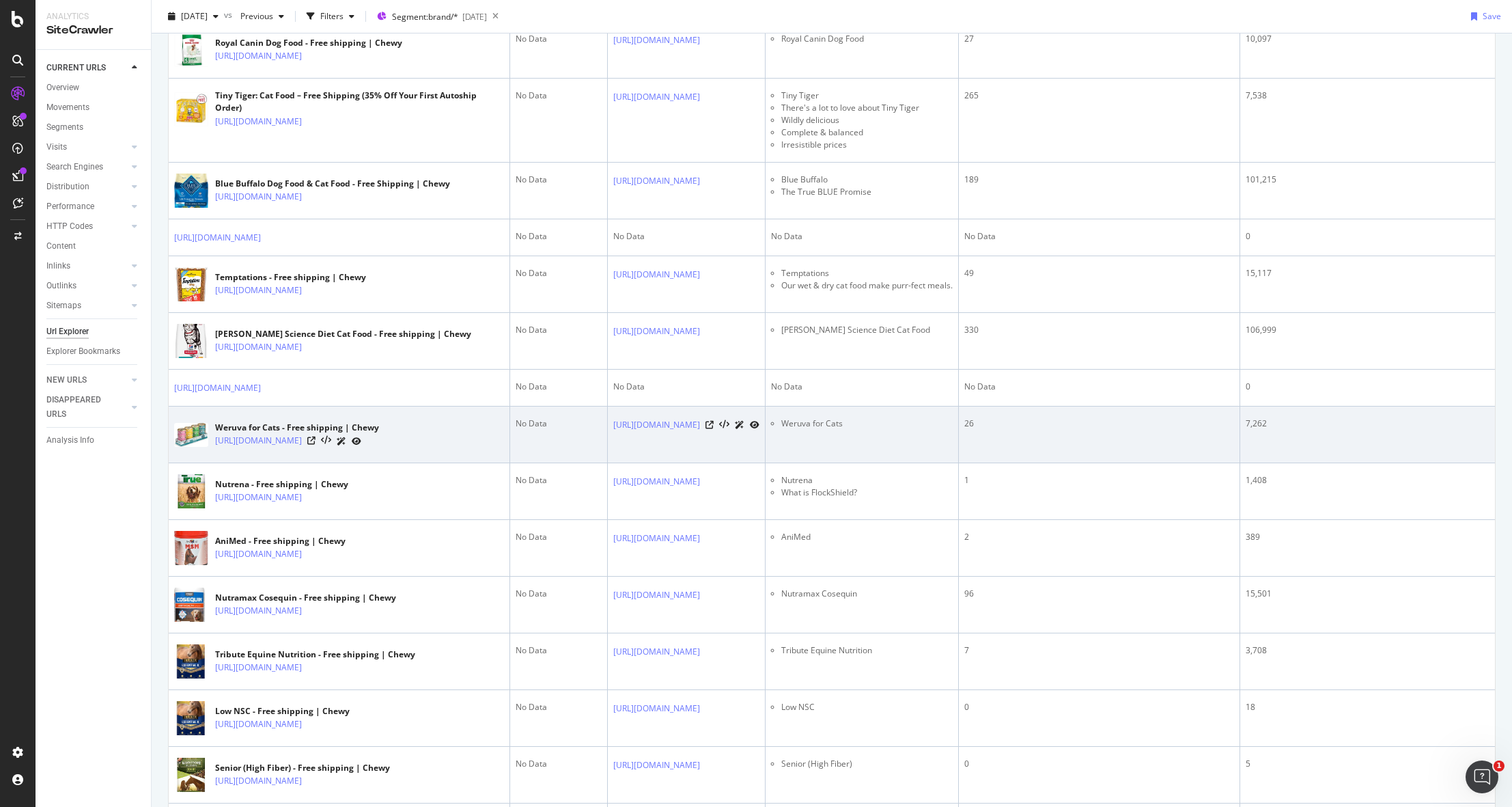
click at [959, 447] on td "Weruva for Cats" at bounding box center [862, 435] width 193 height 57
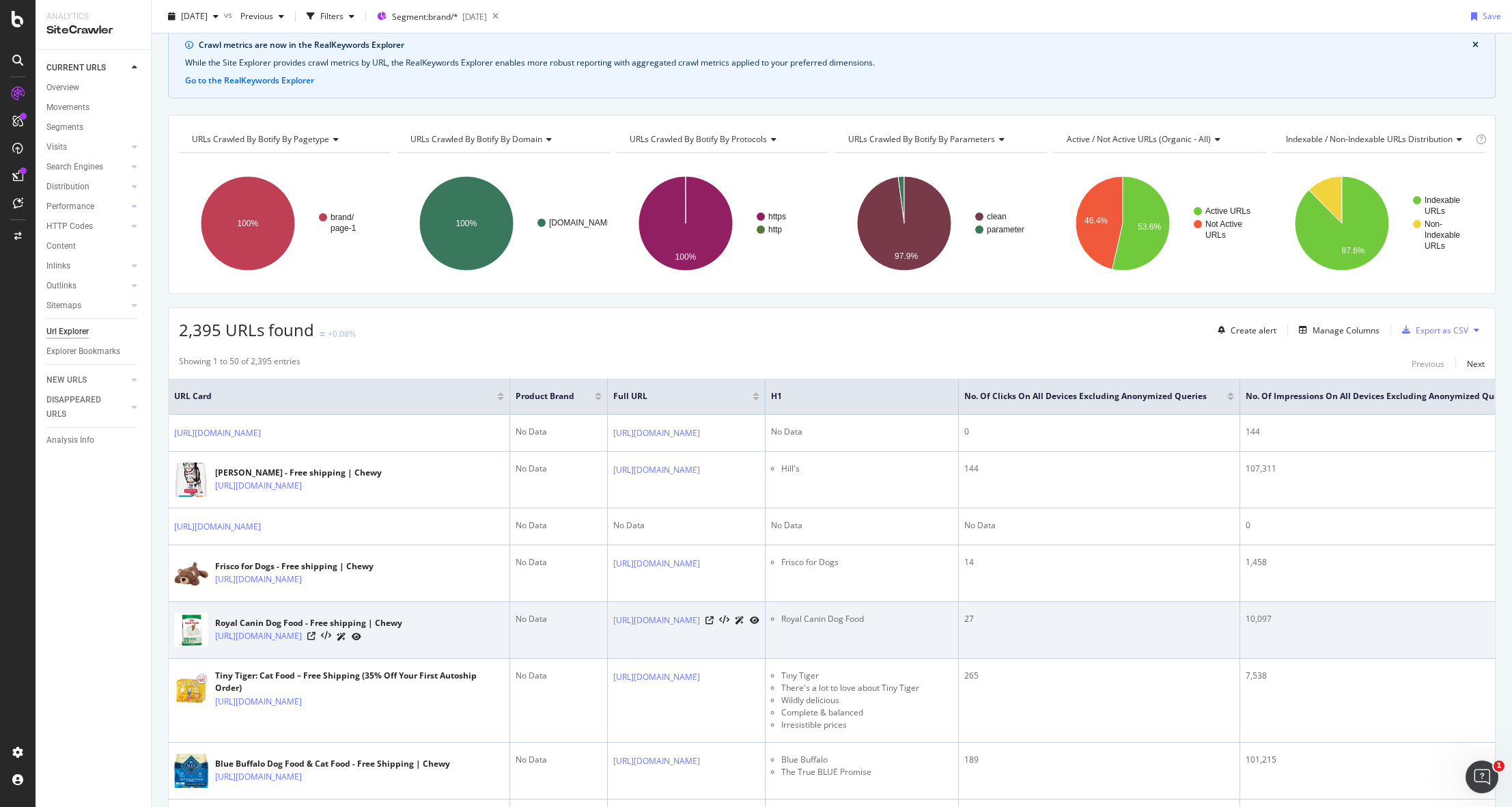
scroll to position [91, 0]
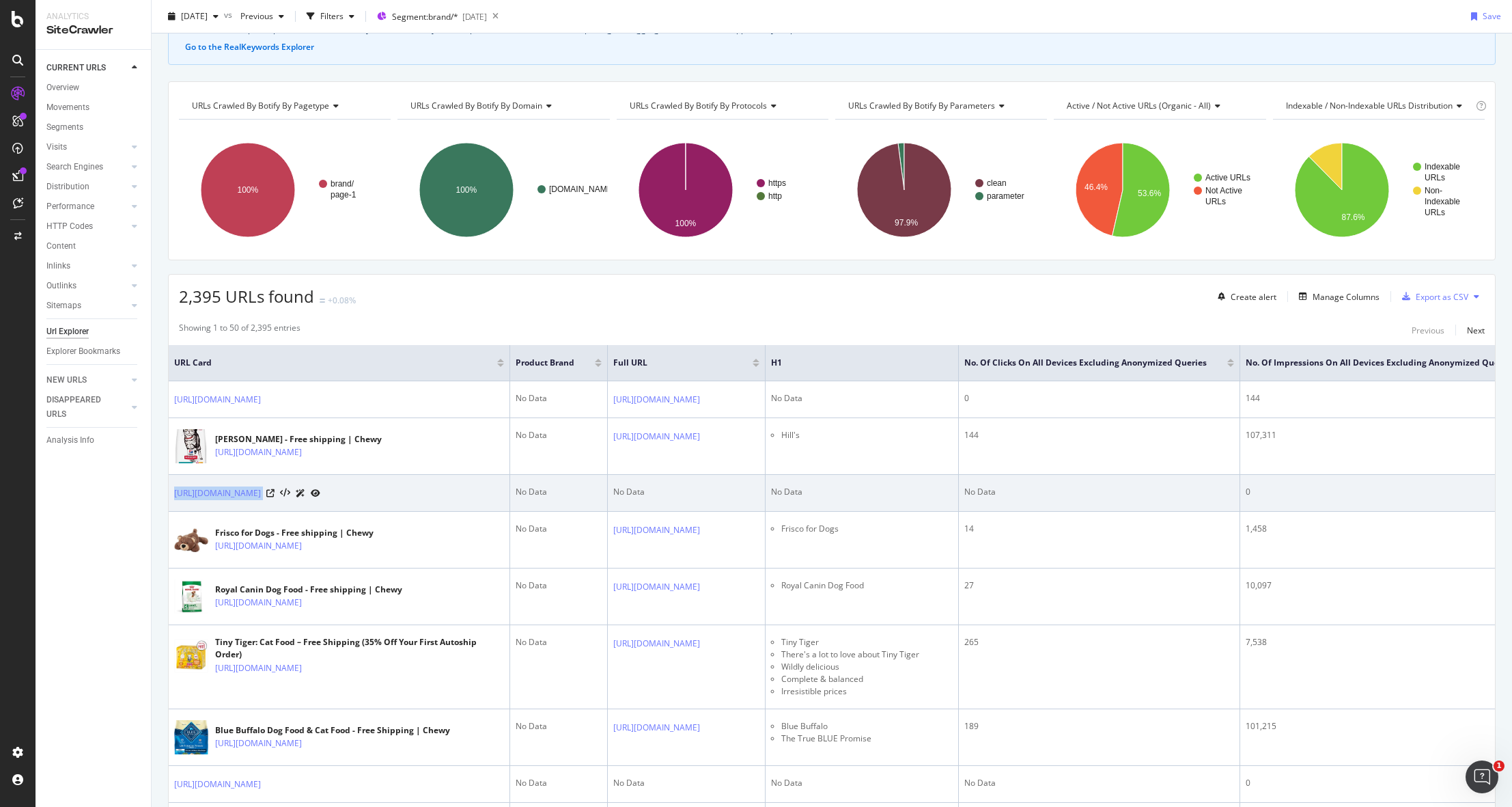
drag, startPoint x: 169, startPoint y: 494, endPoint x: 371, endPoint y: 494, distance: 202.0
click at [371, 494] on td "https://www.chewy.com/brands/shop-by-dog-8969" at bounding box center [339, 494] width 342 height 37
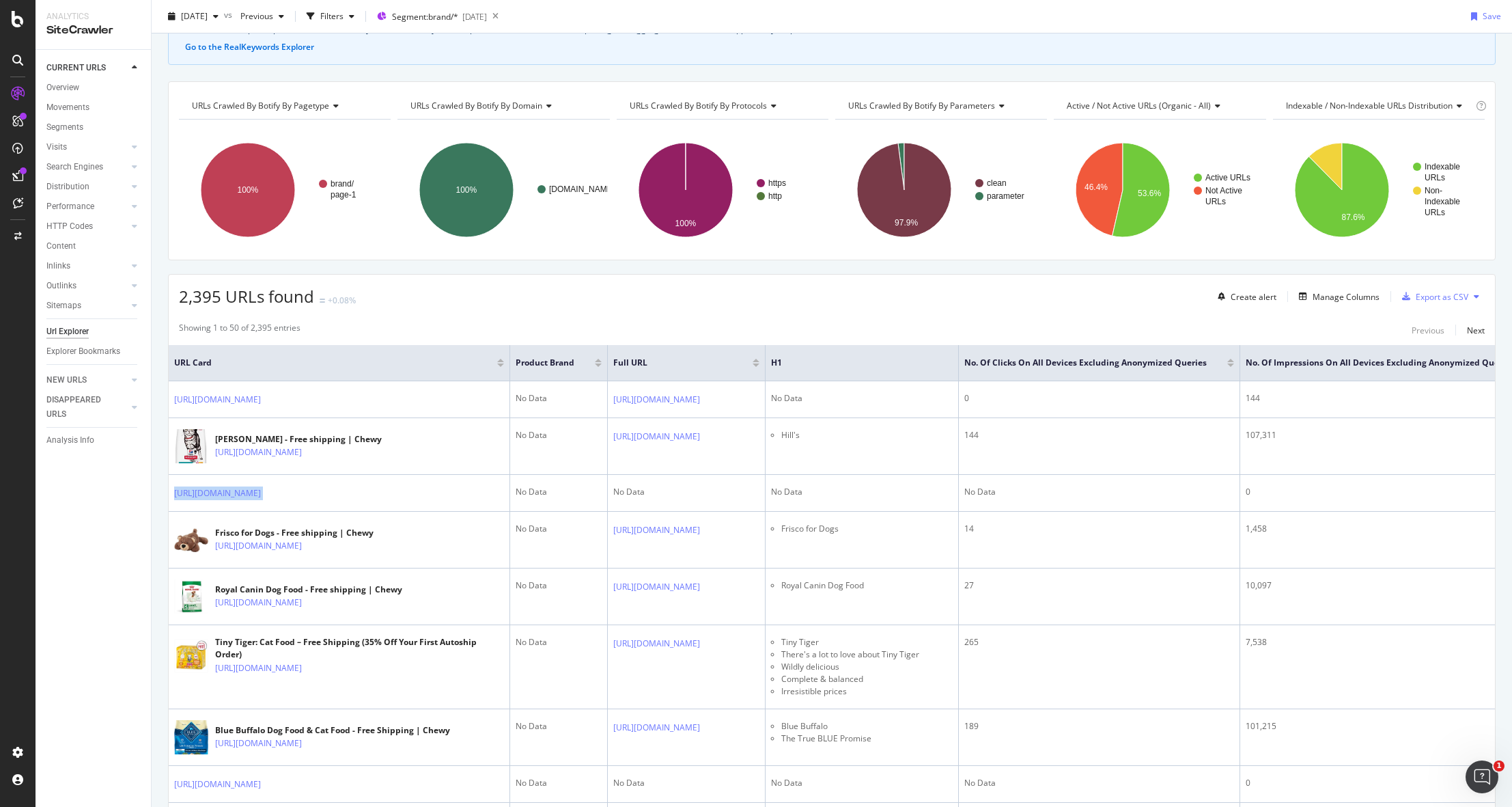
copy div "https://www.chewy.com/brands/shop-by-dog-8969"
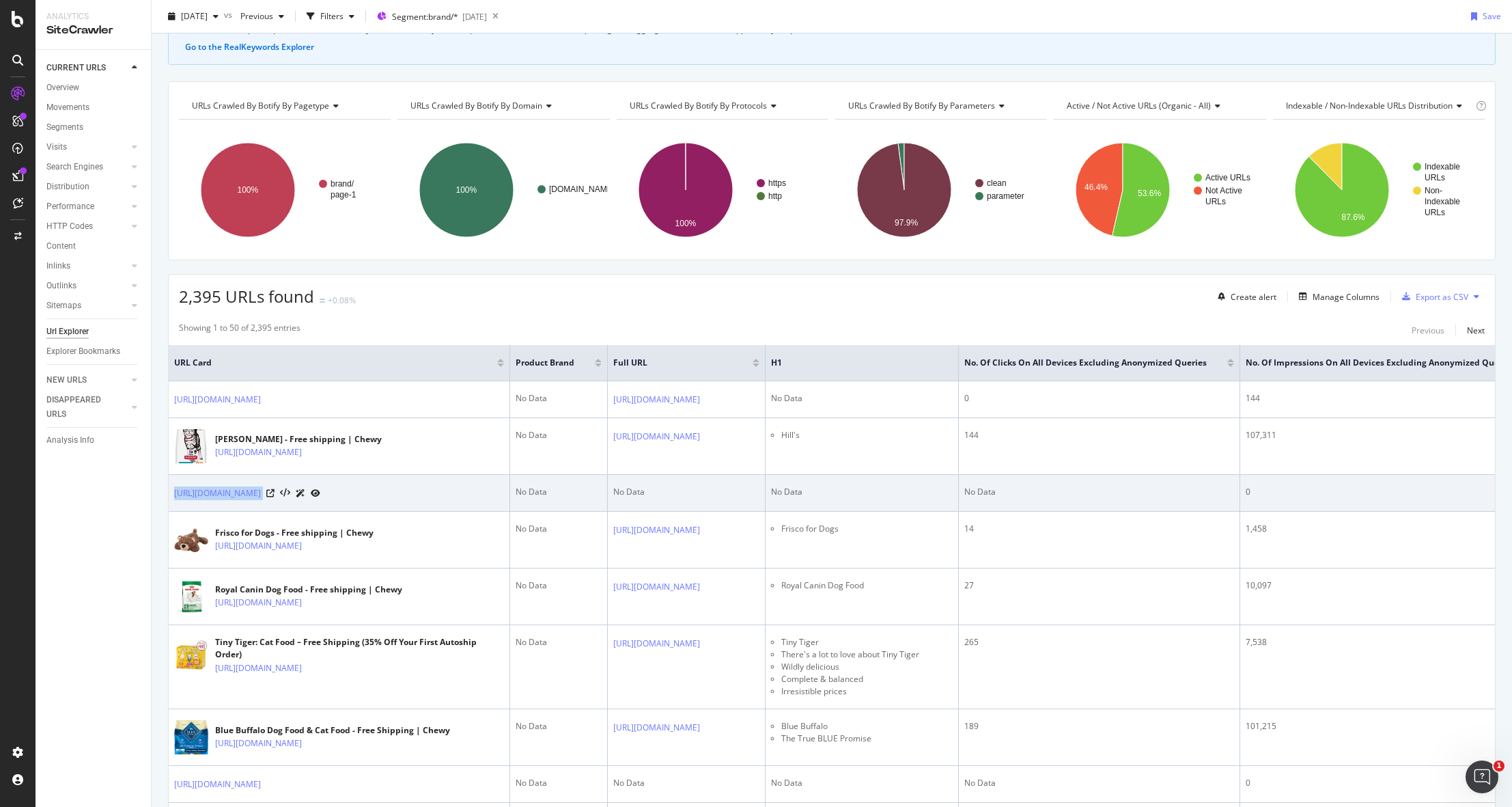
click at [464, 498] on td "https://www.chewy.com/brands/shop-by-dog-8969" at bounding box center [339, 494] width 342 height 37
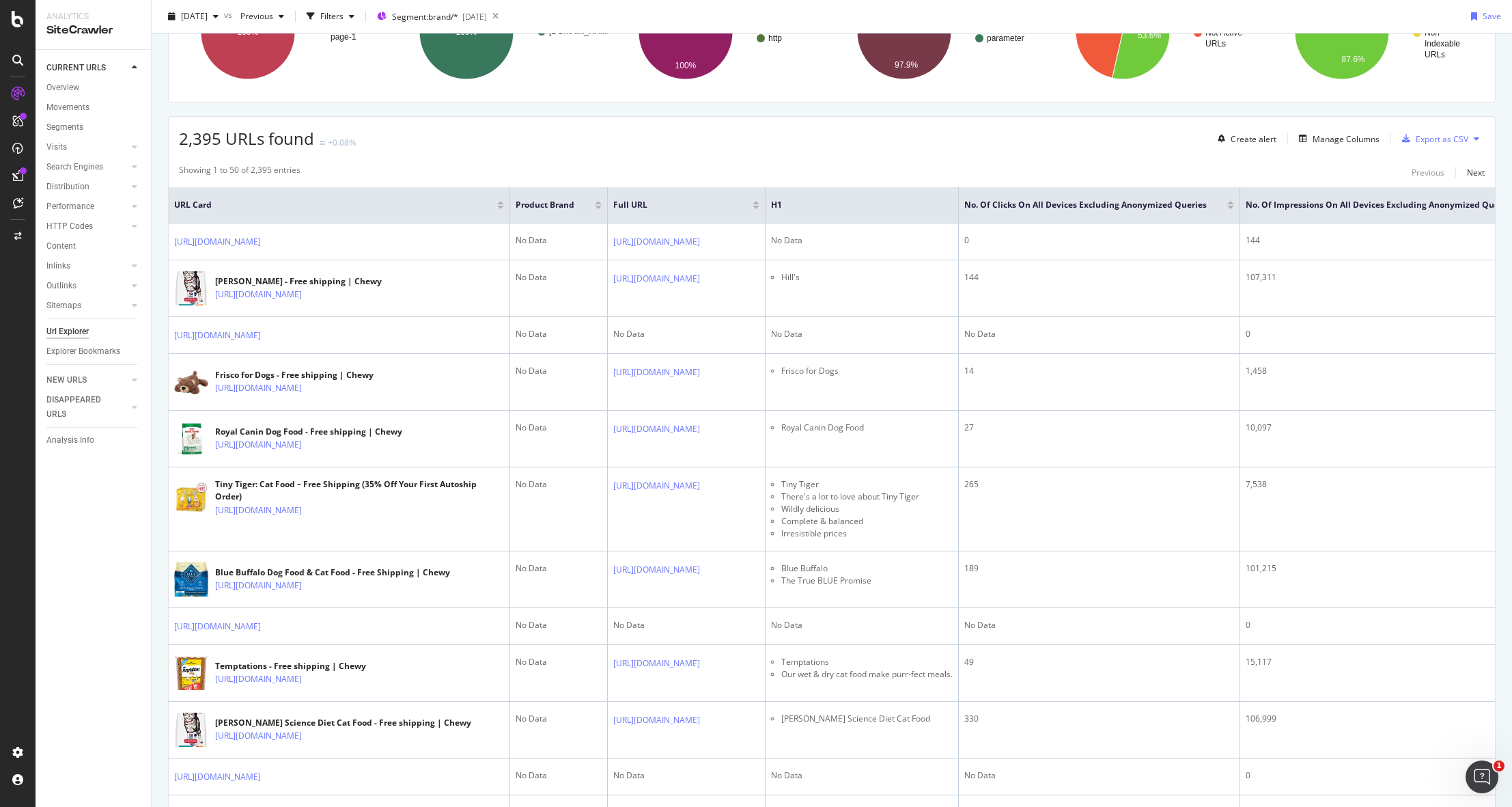
scroll to position [142, 0]
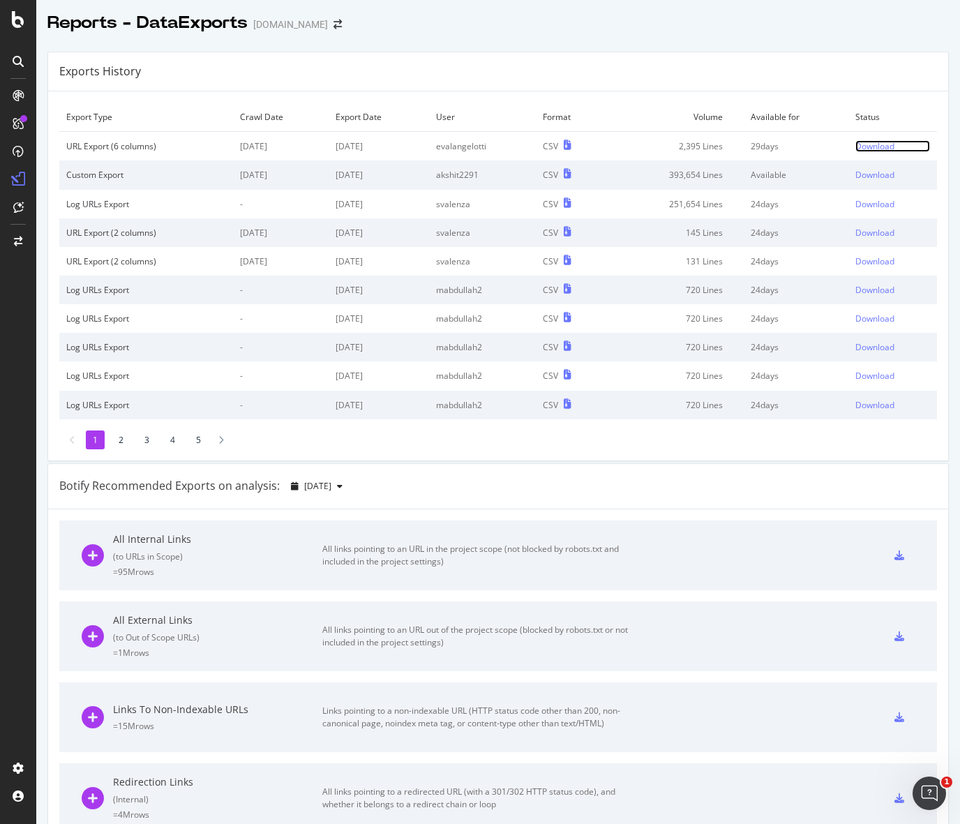
click at [876, 147] on div "Download" at bounding box center [874, 146] width 39 height 12
click at [833, 25] on div "Reports - DataExports [DOMAIN_NAME]" at bounding box center [497, 17] width 923 height 35
click at [863, 143] on div "Download" at bounding box center [874, 146] width 39 height 12
